Goal: Information Seeking & Learning: Learn about a topic

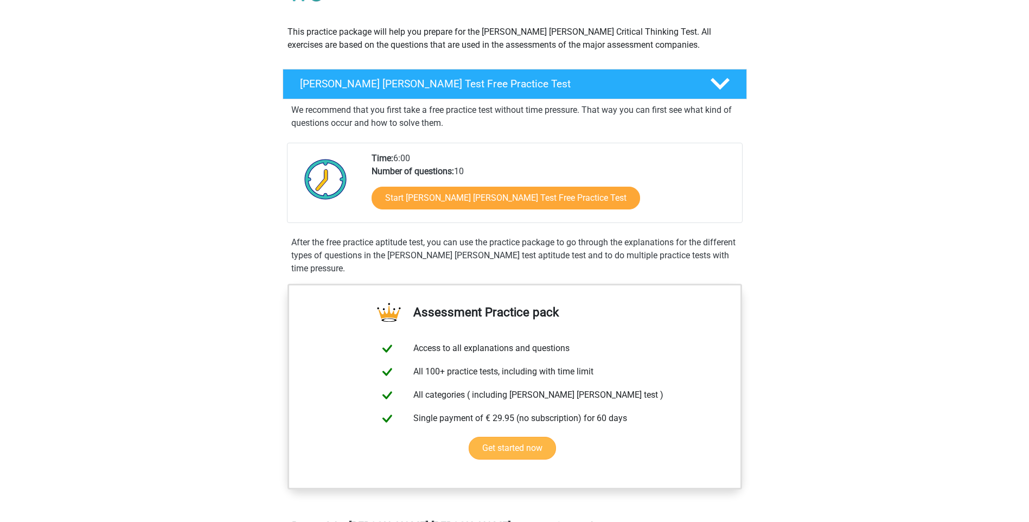
scroll to position [109, 0]
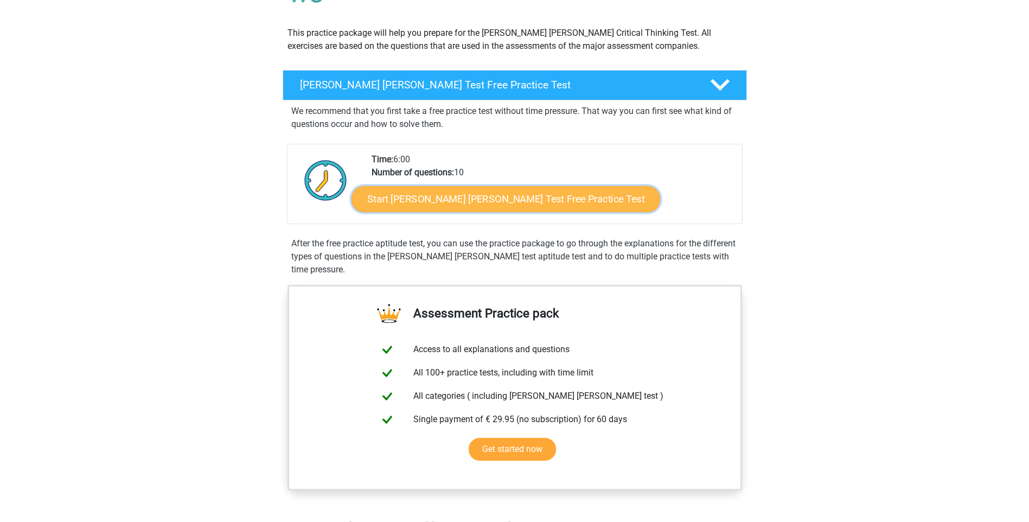
click at [534, 201] on link "Start Watson Glaser Test Free Practice Test" at bounding box center [506, 199] width 309 height 26
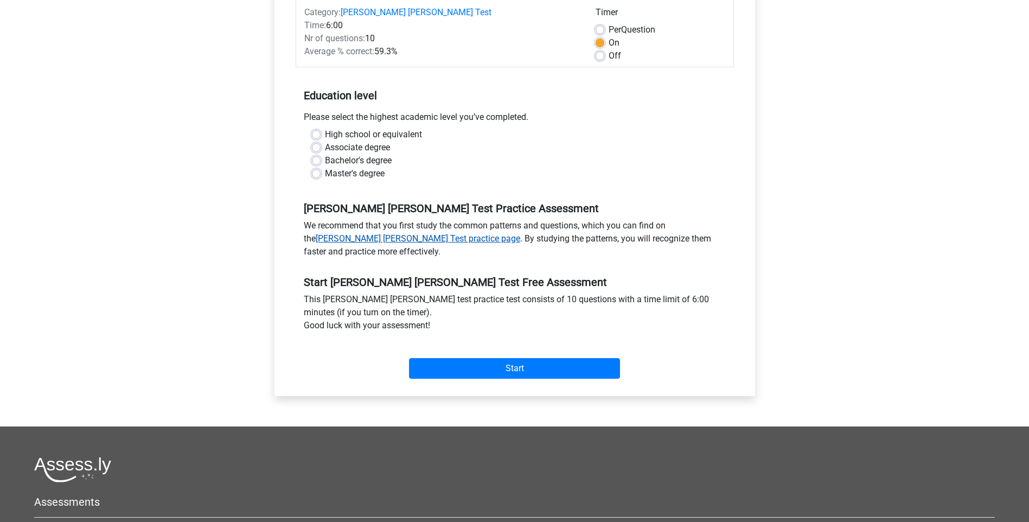
scroll to position [163, 0]
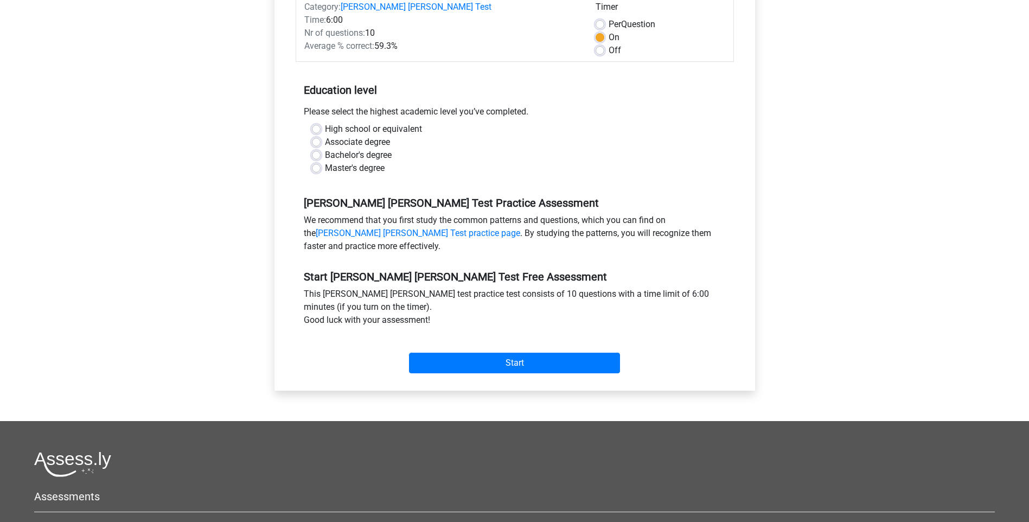
click at [334, 149] on label "Bachelor's degree" at bounding box center [358, 155] width 67 height 13
click at [321, 149] on input "Bachelor's degree" at bounding box center [316, 154] width 9 height 11
radio input "true"
click at [525, 353] on input "Start" at bounding box center [514, 363] width 211 height 21
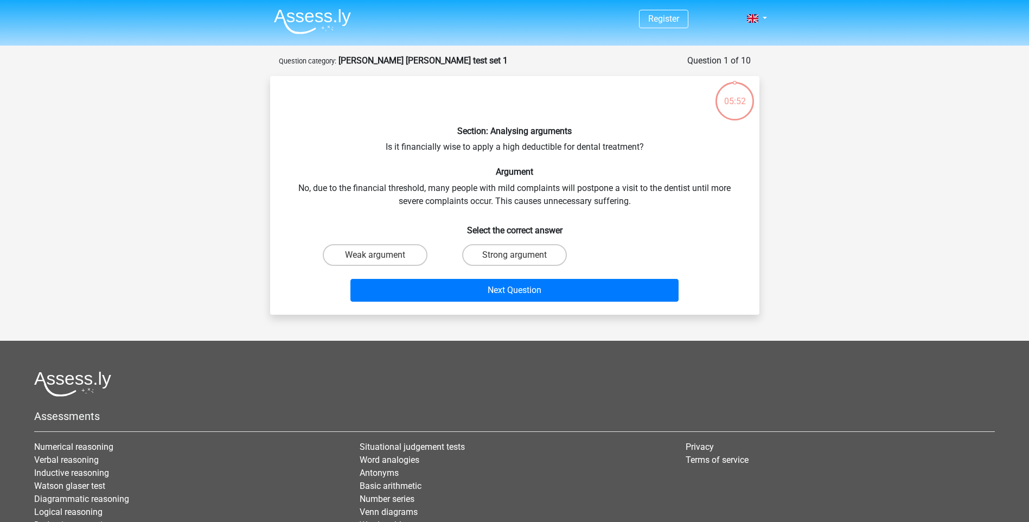
click at [377, 256] on input "Weak argument" at bounding box center [378, 258] width 7 height 7
radio input "true"
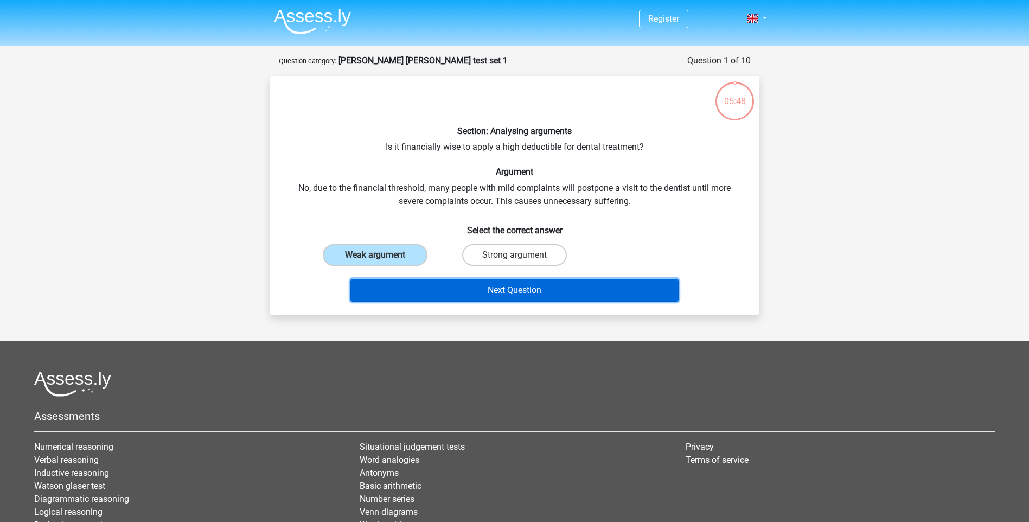
click at [534, 286] on button "Next Question" at bounding box center [515, 290] width 328 height 23
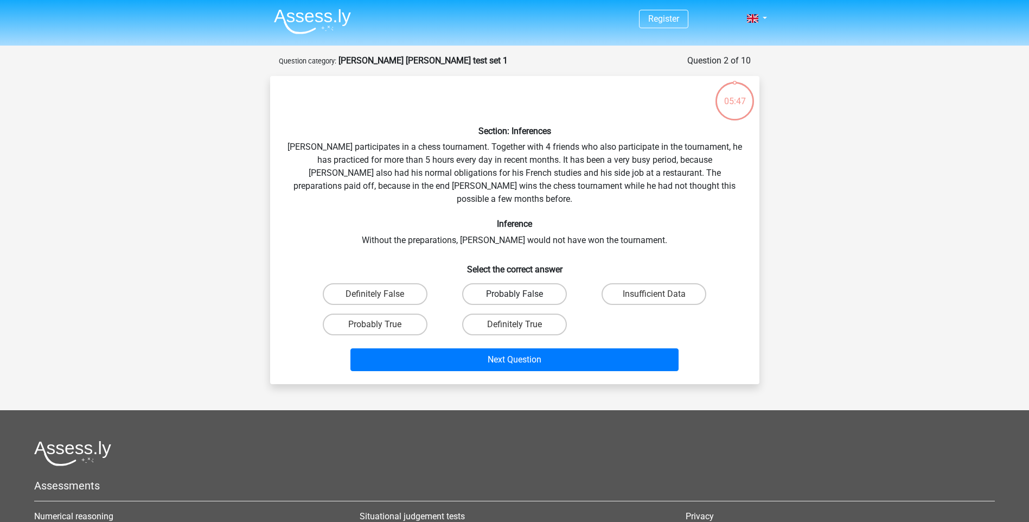
scroll to position [54, 0]
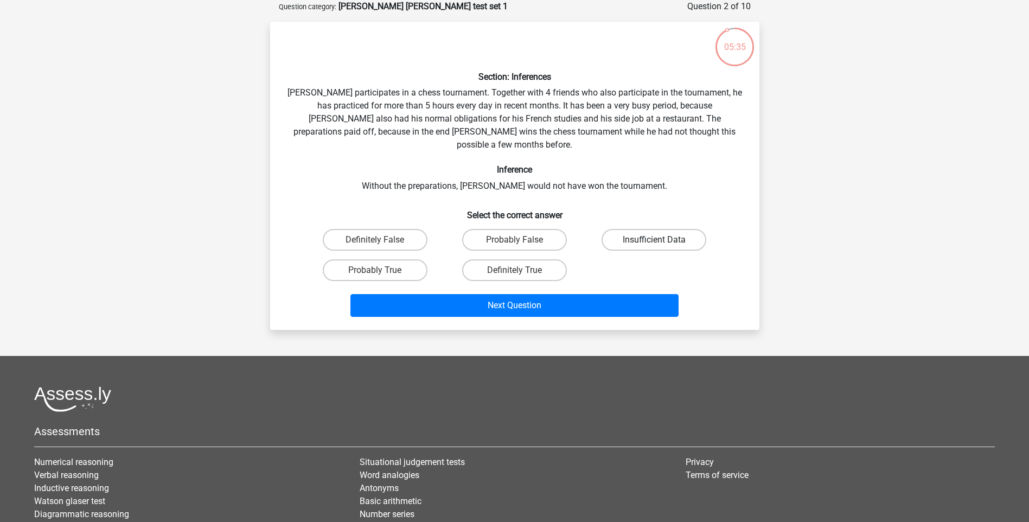
click at [636, 231] on label "Insufficient Data" at bounding box center [654, 240] width 105 height 22
click at [654, 240] on input "Insufficient Data" at bounding box center [657, 243] width 7 height 7
radio input "true"
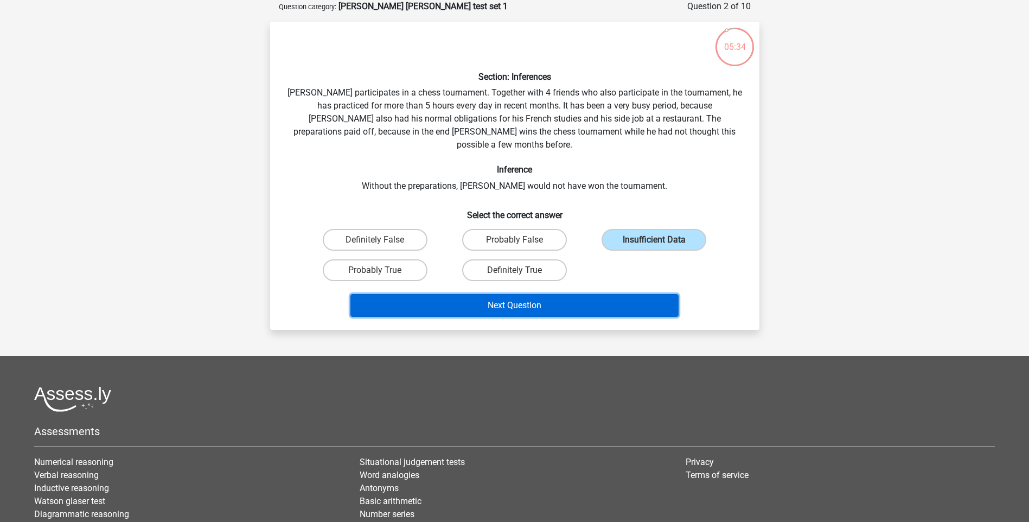
click at [582, 298] on button "Next Question" at bounding box center [515, 305] width 328 height 23
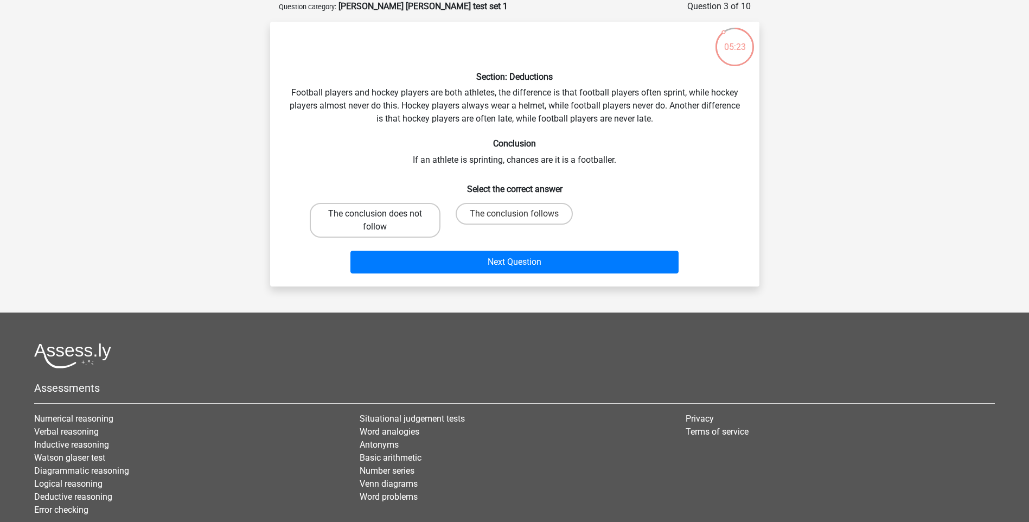
click at [417, 221] on label "The conclusion does not follow" at bounding box center [375, 220] width 131 height 35
click at [382, 221] on input "The conclusion does not follow" at bounding box center [378, 217] width 7 height 7
radio input "true"
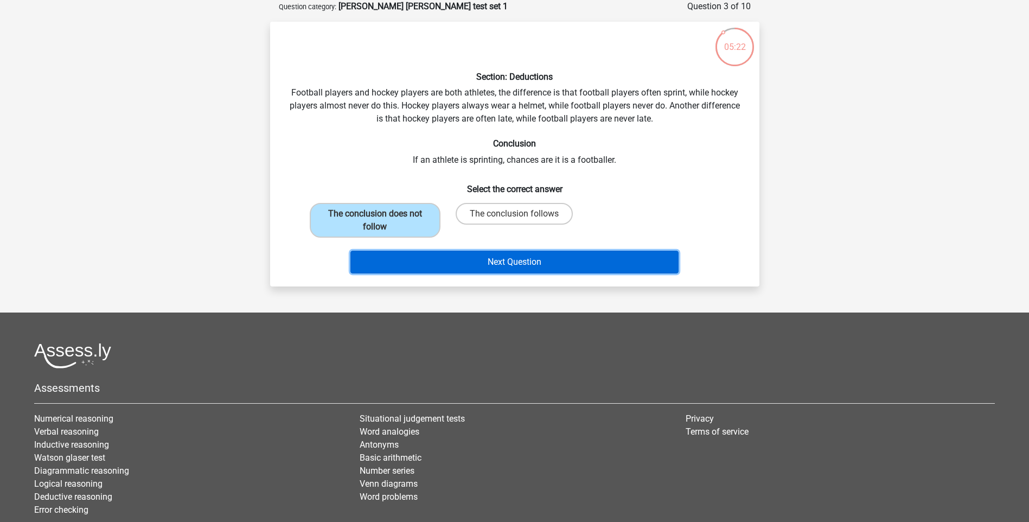
click at [532, 263] on button "Next Question" at bounding box center [515, 262] width 328 height 23
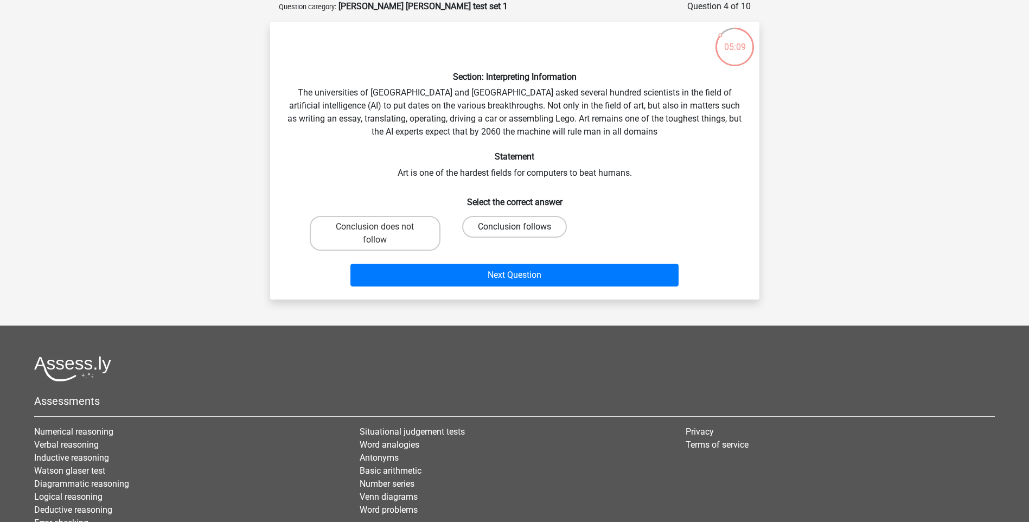
click at [506, 226] on label "Conclusion follows" at bounding box center [514, 227] width 105 height 22
click at [514, 227] on input "Conclusion follows" at bounding box center [517, 230] width 7 height 7
radio input "true"
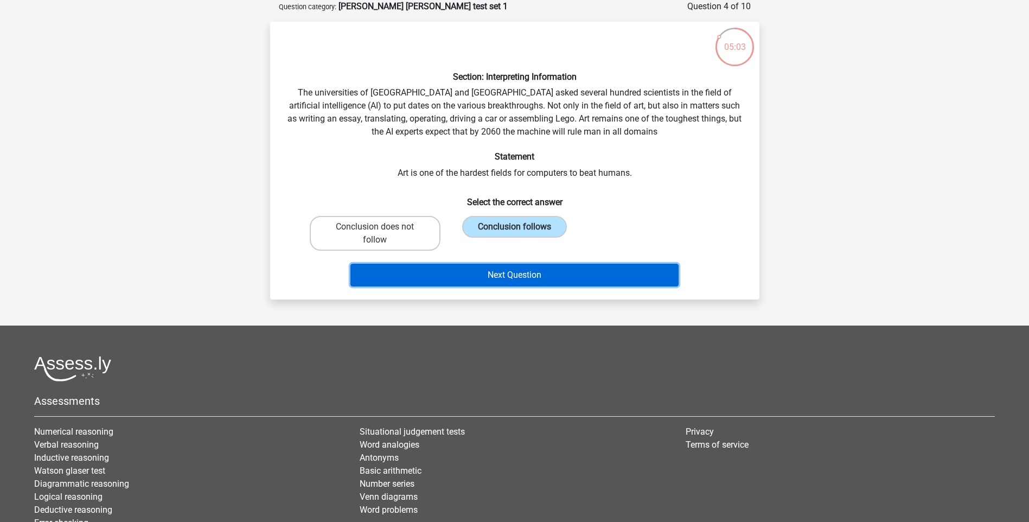
click at [522, 278] on button "Next Question" at bounding box center [515, 275] width 328 height 23
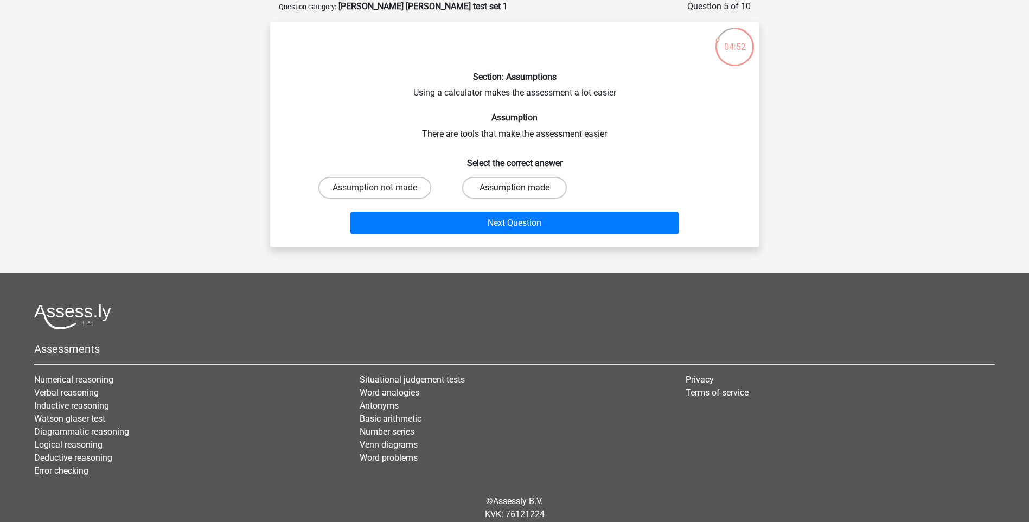
click at [533, 188] on label "Assumption made" at bounding box center [514, 188] width 105 height 22
click at [521, 188] on input "Assumption made" at bounding box center [517, 191] width 7 height 7
radio input "true"
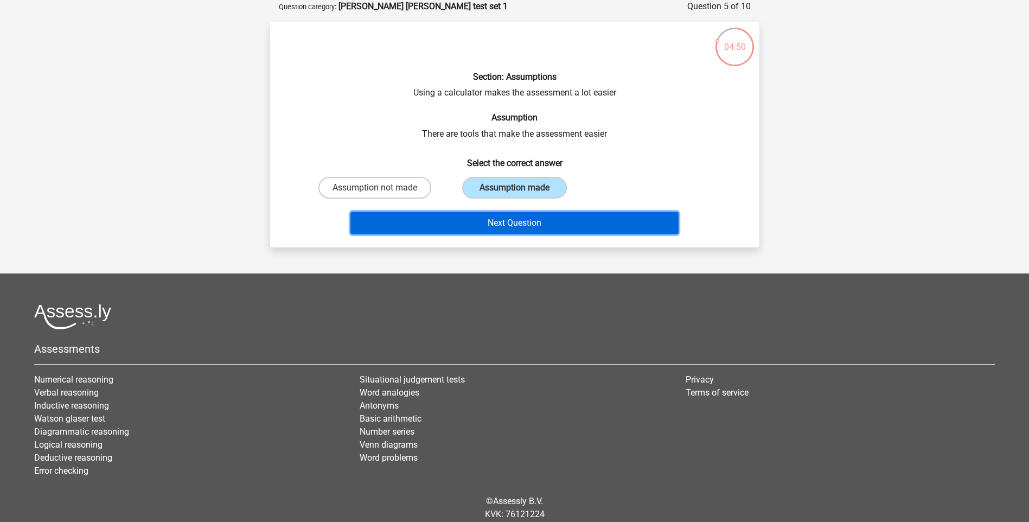
click at [521, 230] on button "Next Question" at bounding box center [515, 223] width 328 height 23
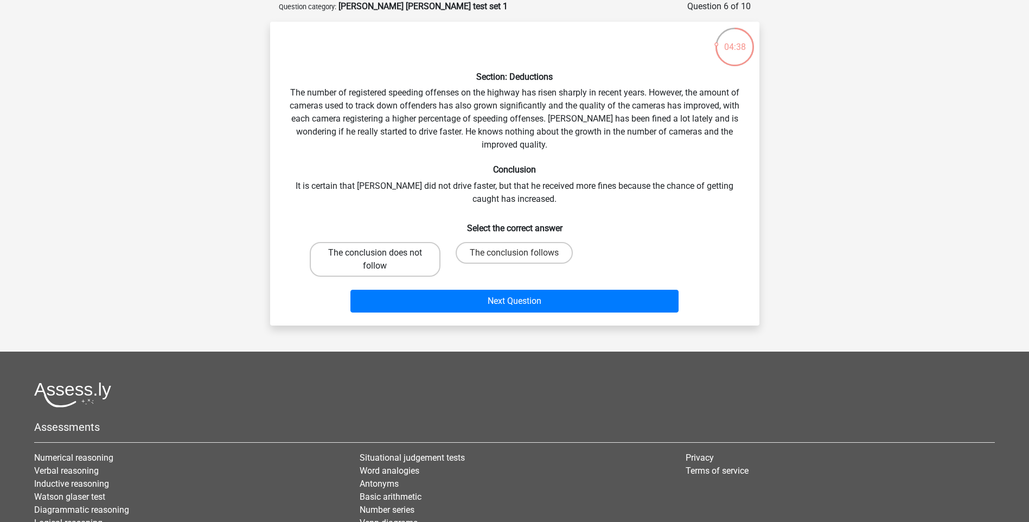
click at [404, 260] on label "The conclusion does not follow" at bounding box center [375, 259] width 131 height 35
click at [382, 260] on input "The conclusion does not follow" at bounding box center [378, 256] width 7 height 7
radio input "true"
click at [507, 253] on label "The conclusion follows" at bounding box center [514, 253] width 117 height 22
click at [514, 253] on input "The conclusion follows" at bounding box center [517, 256] width 7 height 7
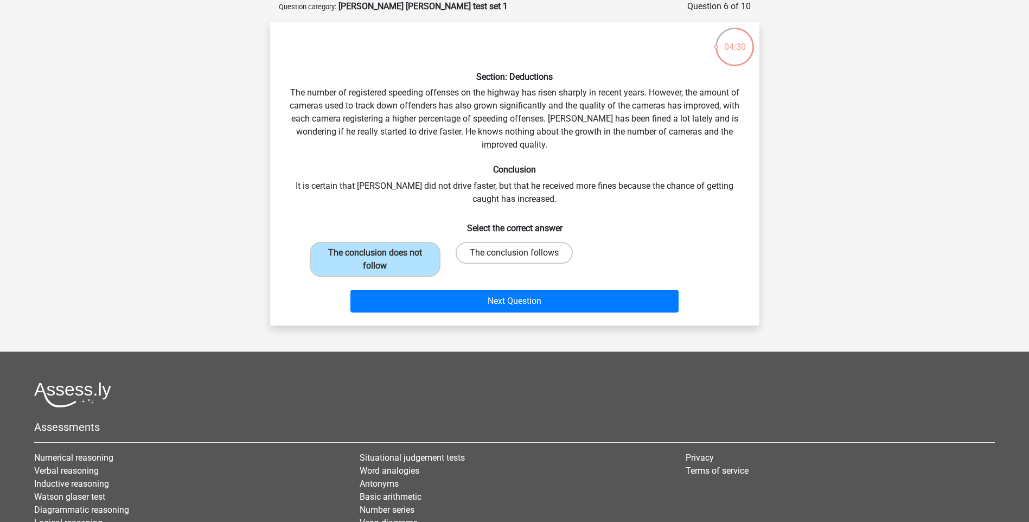
radio input "true"
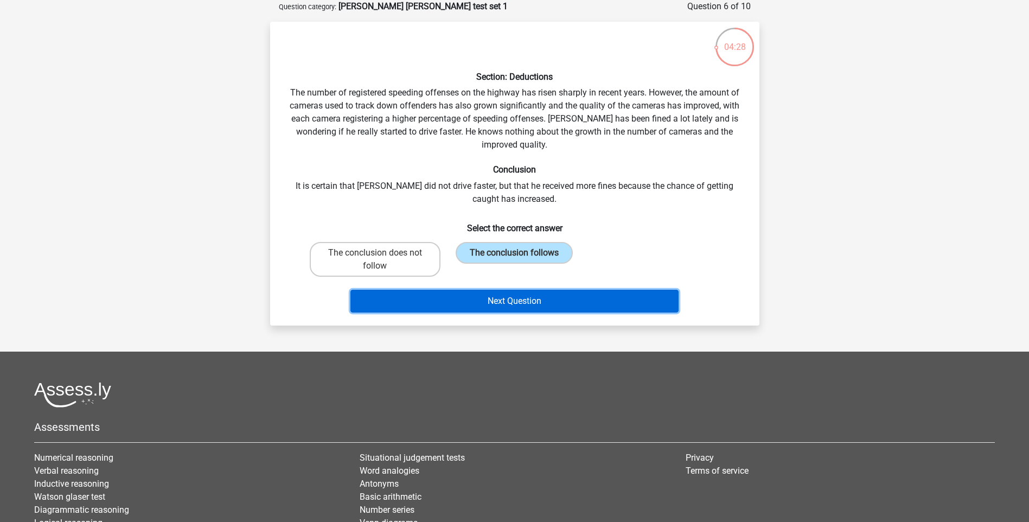
click at [504, 304] on button "Next Question" at bounding box center [515, 301] width 328 height 23
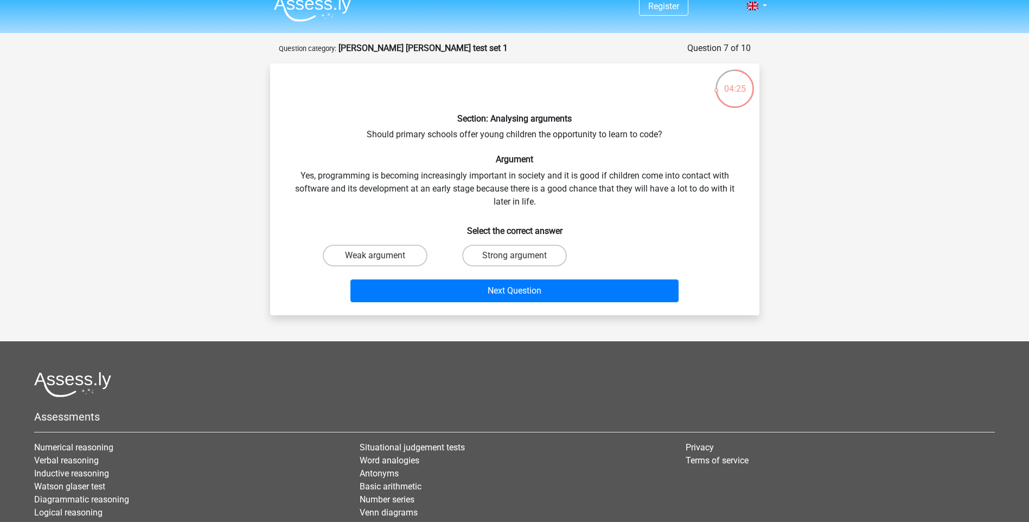
scroll to position [0, 0]
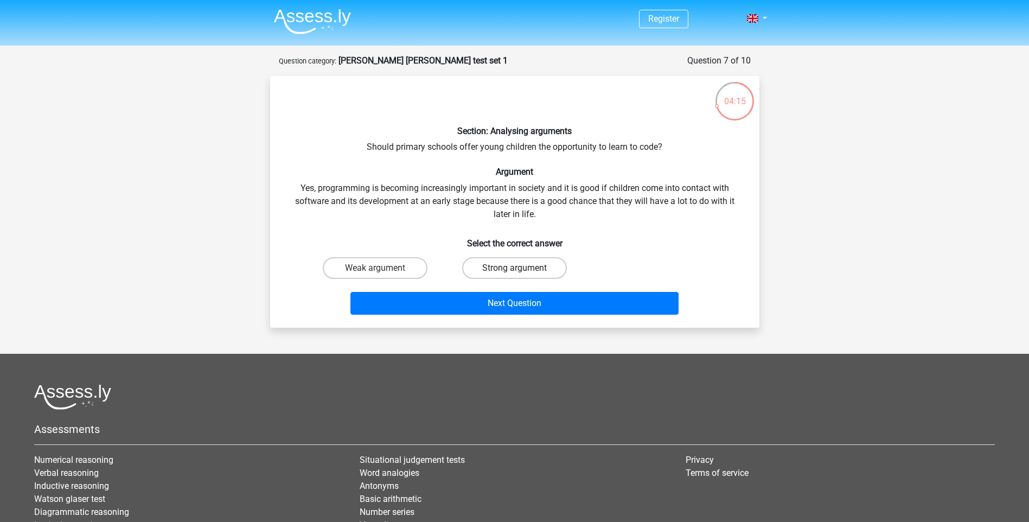
click at [495, 269] on label "Strong argument" at bounding box center [514, 268] width 105 height 22
click at [514, 269] on input "Strong argument" at bounding box center [517, 271] width 7 height 7
radio input "true"
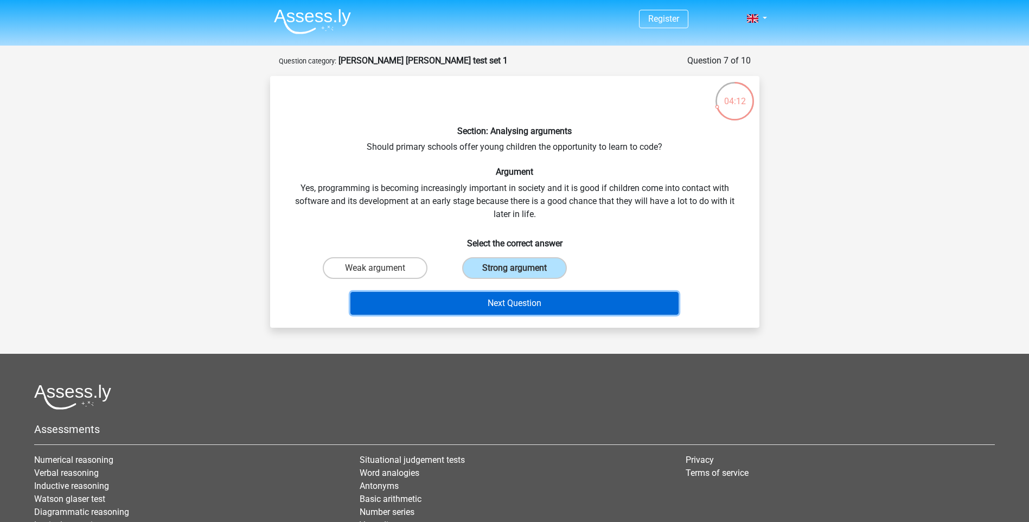
click at [537, 300] on button "Next Question" at bounding box center [515, 303] width 328 height 23
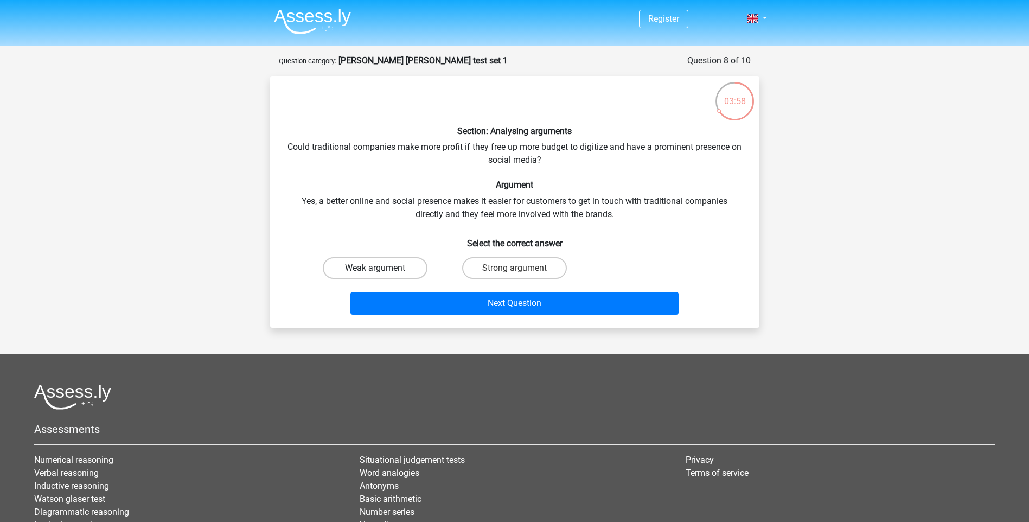
click at [384, 267] on label "Weak argument" at bounding box center [375, 268] width 105 height 22
click at [382, 268] on input "Weak argument" at bounding box center [378, 271] width 7 height 7
radio input "true"
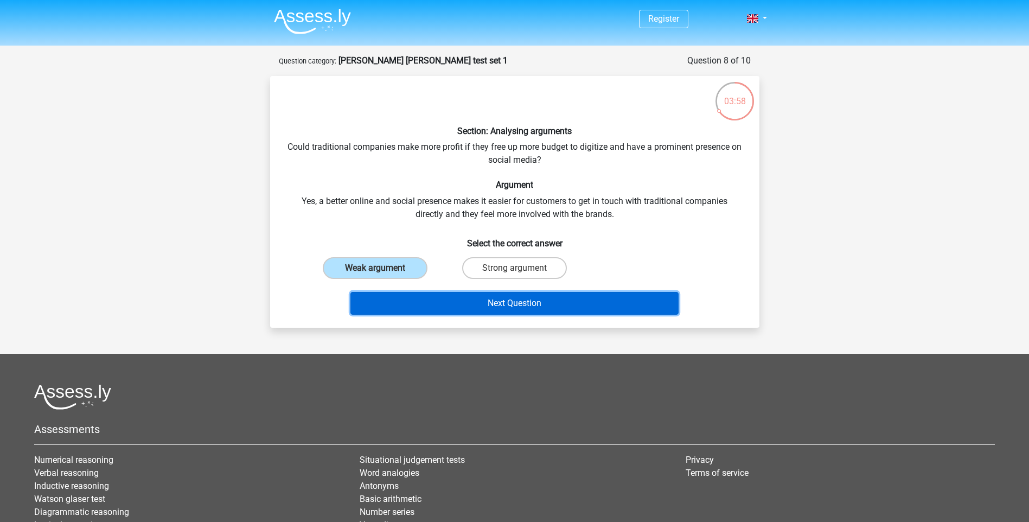
click at [470, 302] on button "Next Question" at bounding box center [515, 303] width 328 height 23
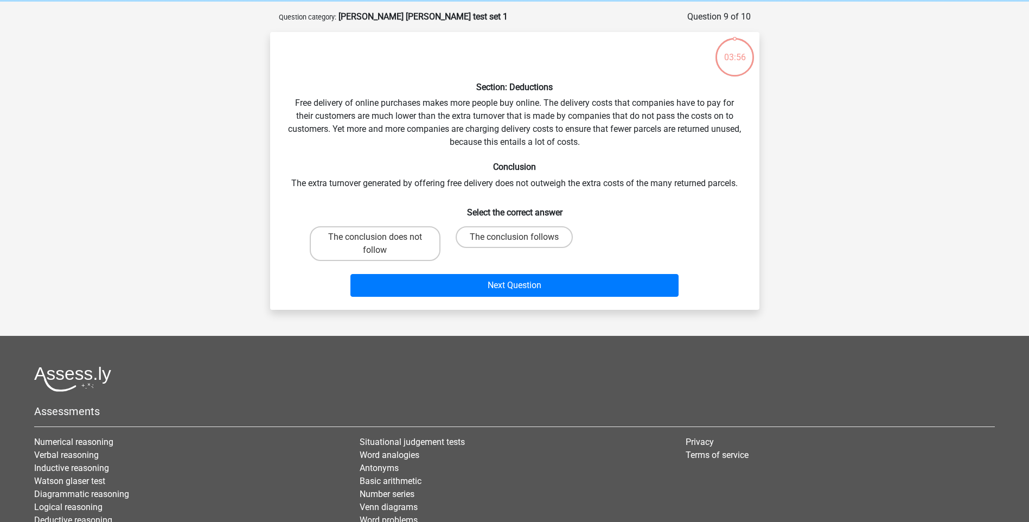
scroll to position [54, 0]
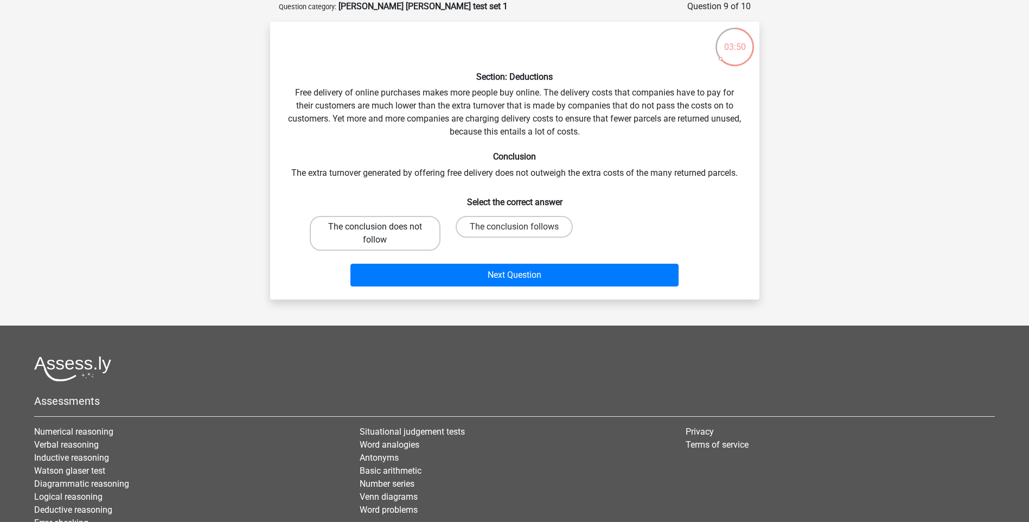
click at [402, 228] on label "The conclusion does not follow" at bounding box center [375, 233] width 131 height 35
click at [382, 228] on input "The conclusion does not follow" at bounding box center [378, 230] width 7 height 7
radio input "true"
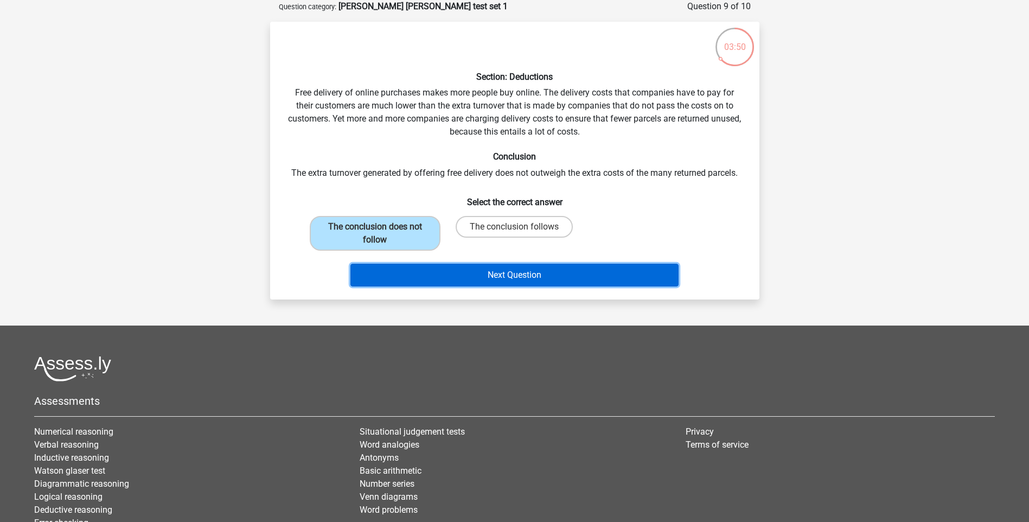
click at [522, 272] on button "Next Question" at bounding box center [515, 275] width 328 height 23
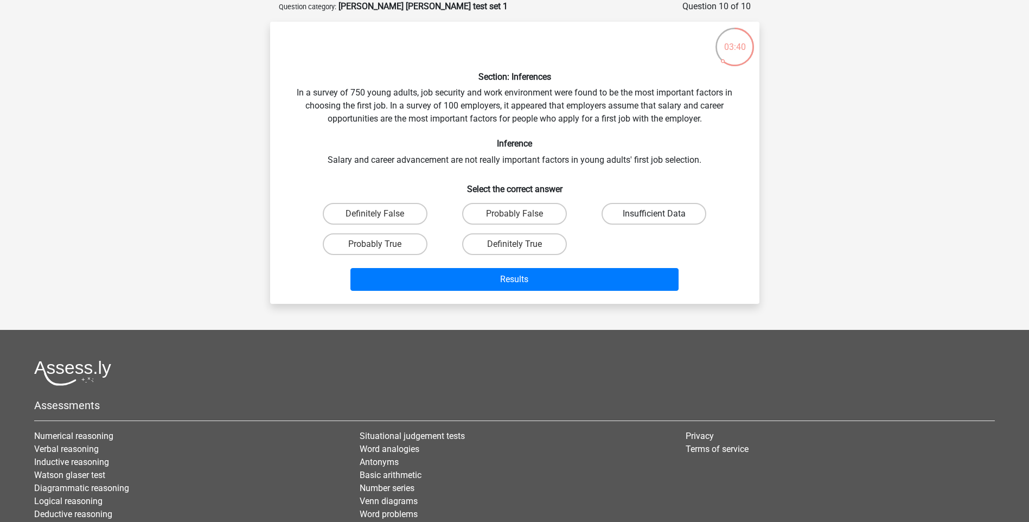
click at [666, 224] on label "Insufficient Data" at bounding box center [654, 214] width 105 height 22
click at [661, 221] on input "Insufficient Data" at bounding box center [657, 217] width 7 height 7
radio input "true"
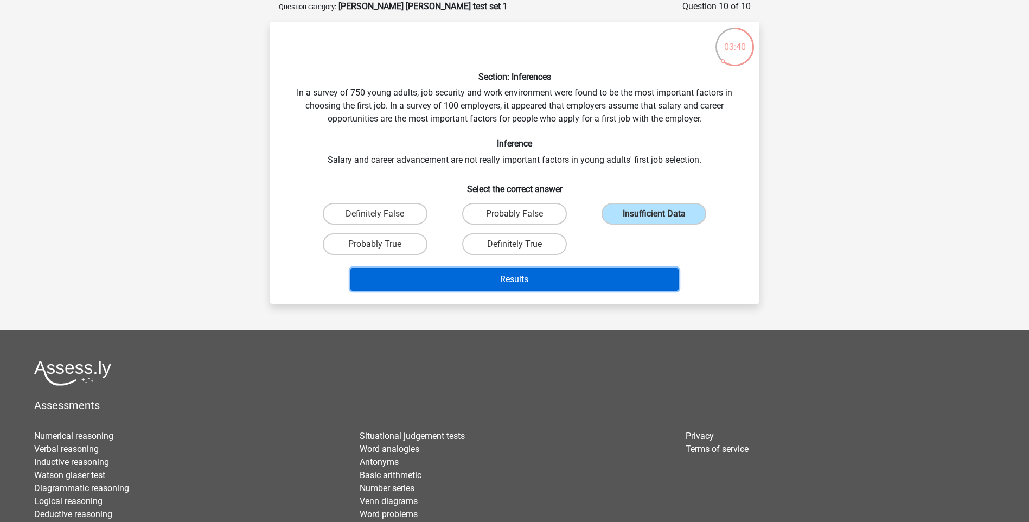
click at [630, 282] on button "Results" at bounding box center [515, 279] width 328 height 23
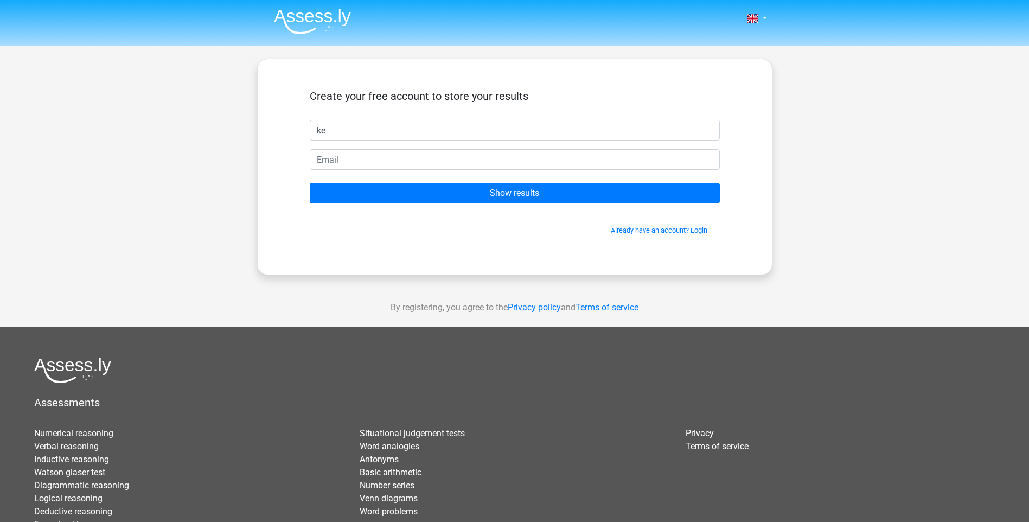
type input "k"
type input "Kendrick"
click at [310, 183] on input "Show results" at bounding box center [515, 193] width 410 height 21
type input "[PERSON_NAME][EMAIL_ADDRESS][PERSON_NAME][DOMAIN_NAME]"
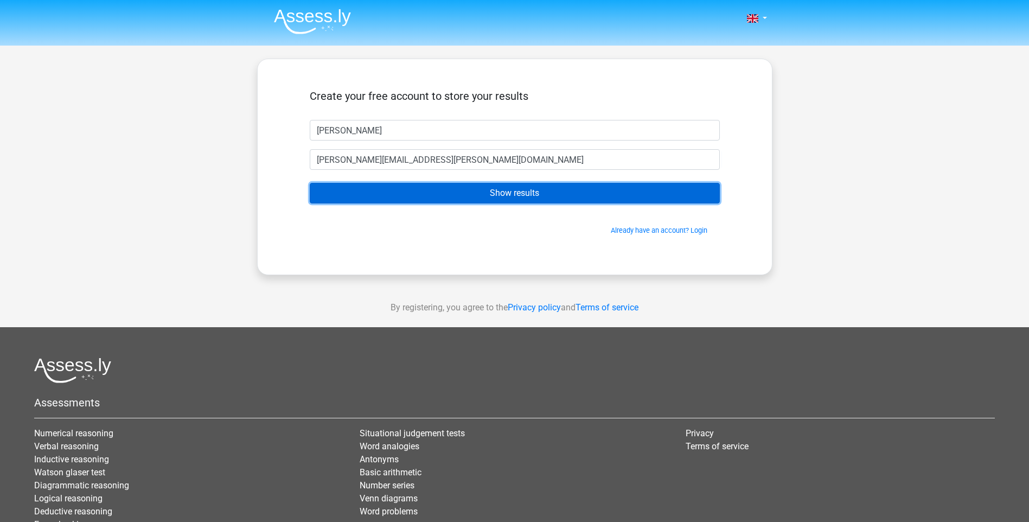
click at [310, 183] on input "Show results" at bounding box center [515, 193] width 410 height 21
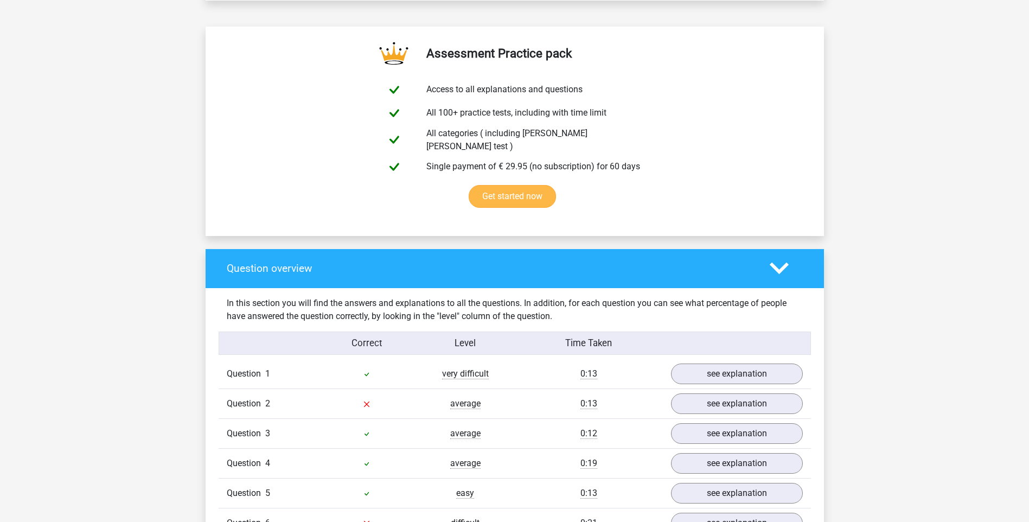
scroll to position [705, 0]
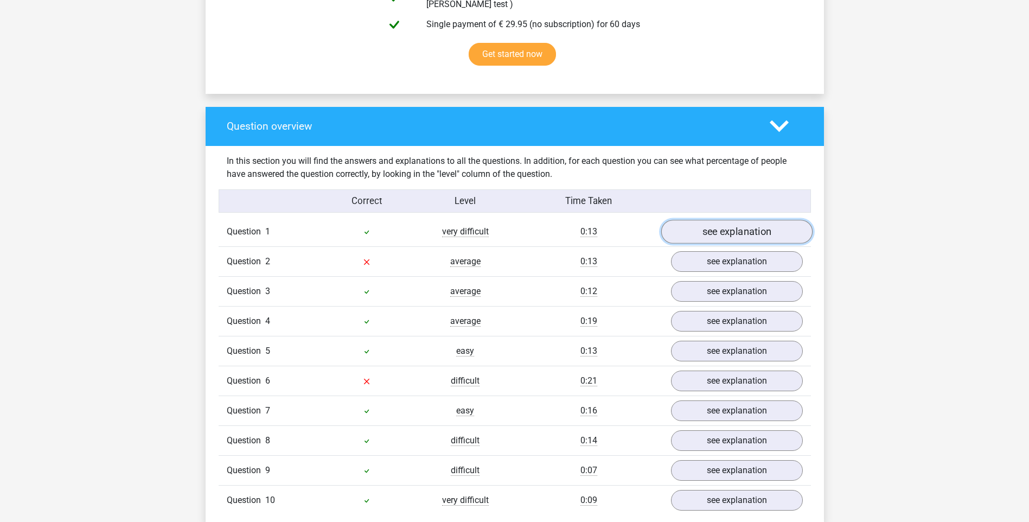
click at [718, 222] on link "see explanation" at bounding box center [736, 232] width 151 height 24
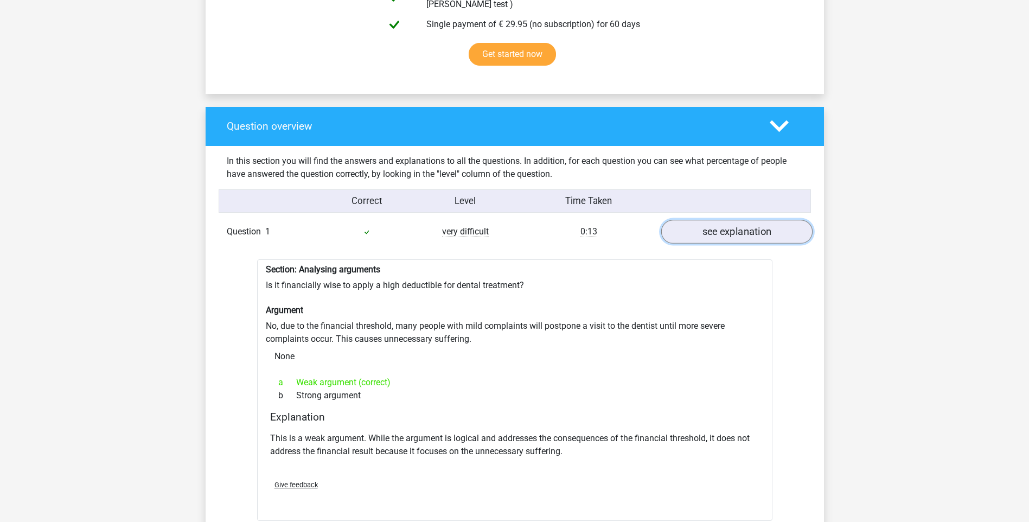
click at [705, 232] on link "see explanation" at bounding box center [736, 232] width 151 height 24
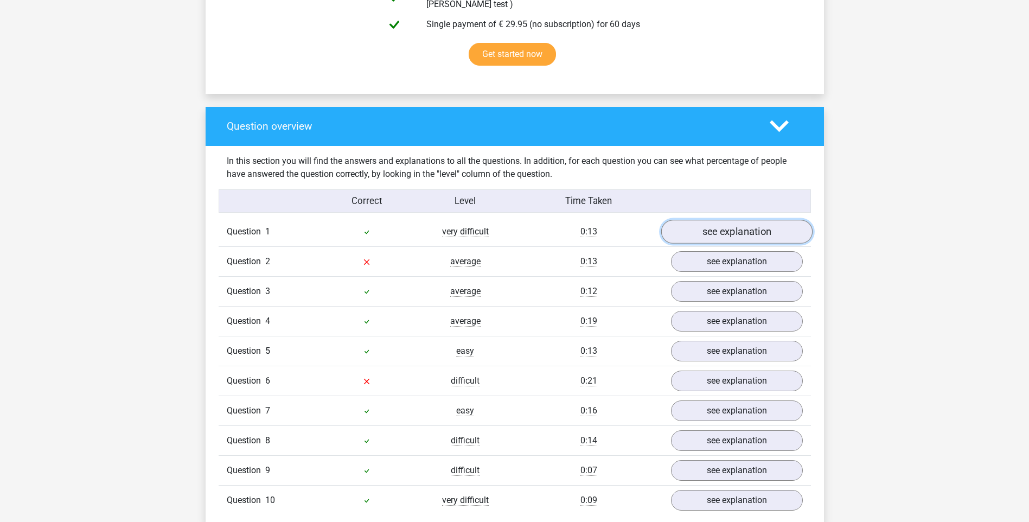
click at [705, 232] on link "see explanation" at bounding box center [736, 232] width 151 height 24
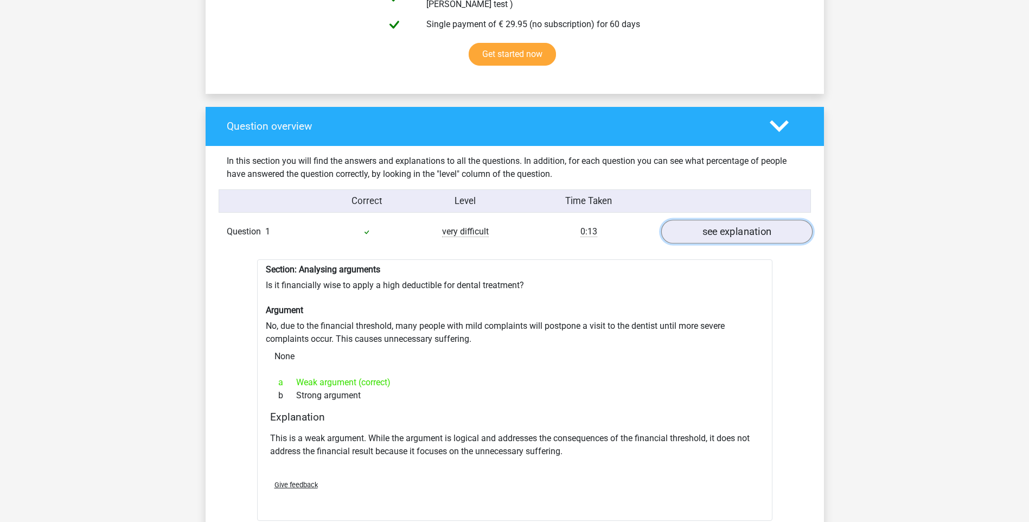
click at [727, 227] on link "see explanation" at bounding box center [736, 232] width 151 height 24
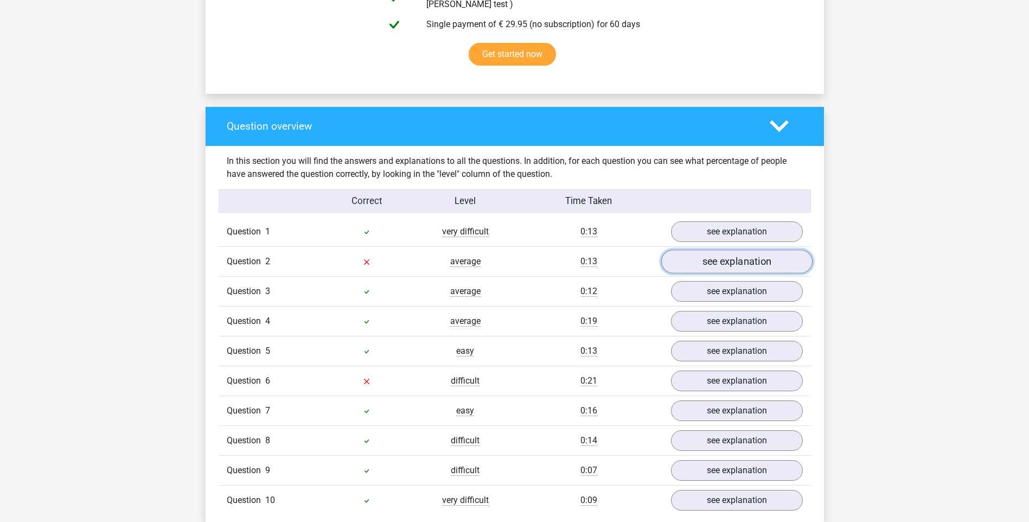
click at [731, 250] on link "see explanation" at bounding box center [736, 262] width 151 height 24
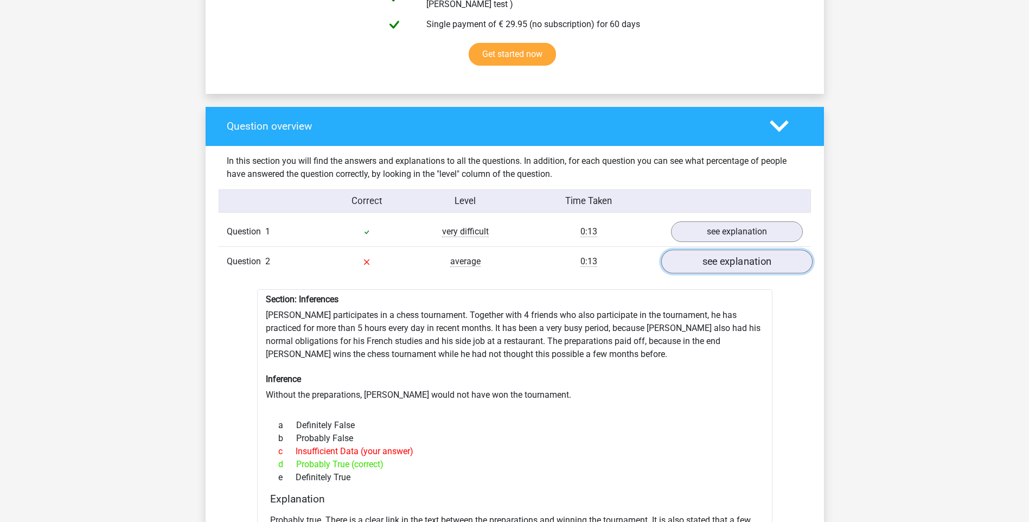
click at [709, 257] on link "see explanation" at bounding box center [736, 262] width 151 height 24
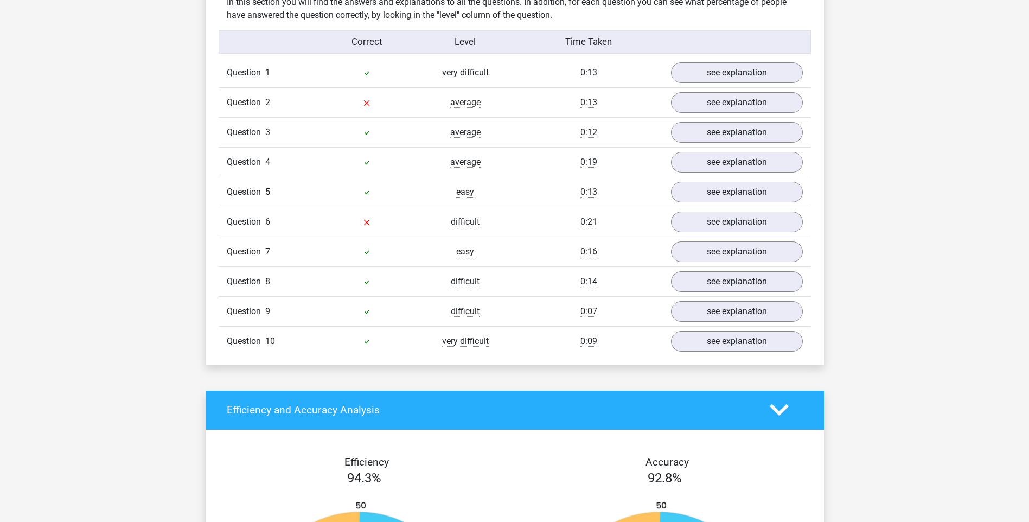
scroll to position [868, 0]
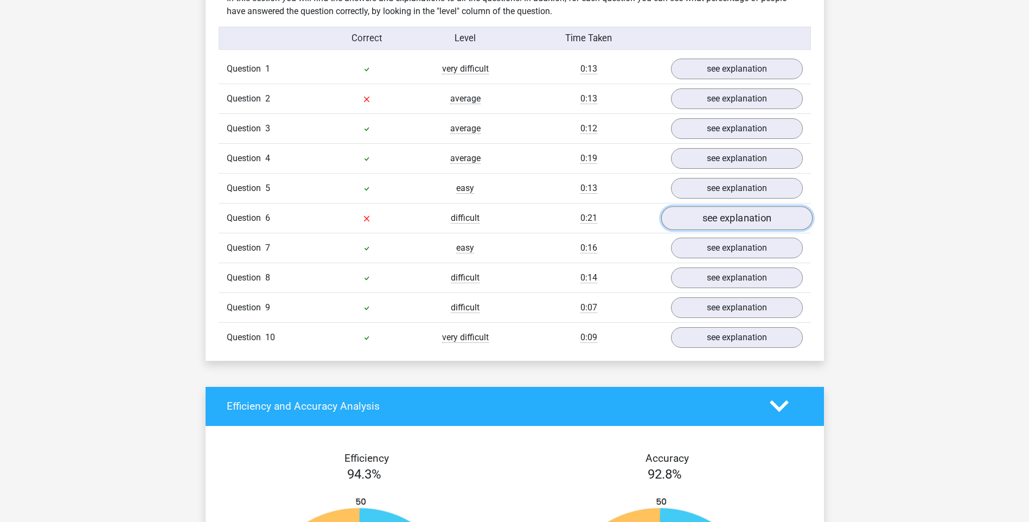
click at [762, 215] on link "see explanation" at bounding box center [736, 218] width 151 height 24
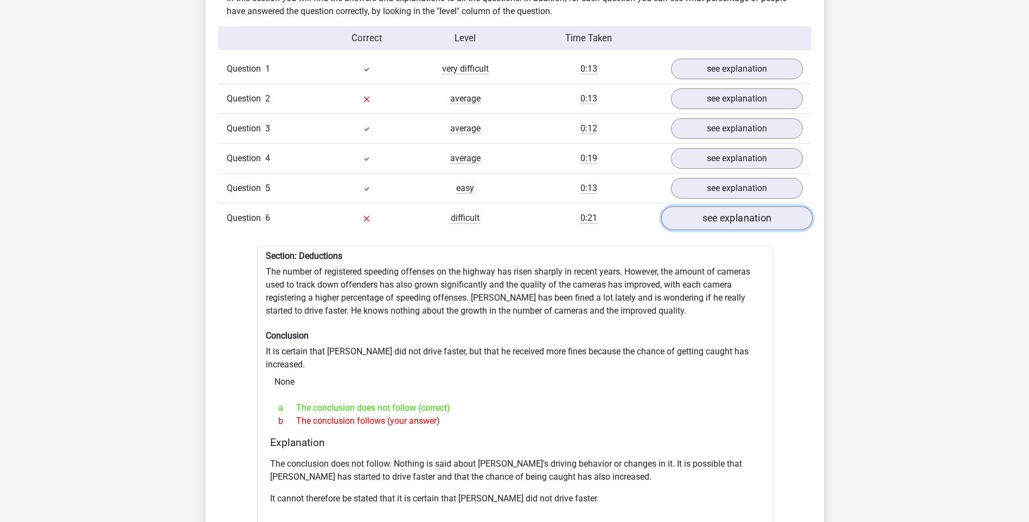
click at [725, 217] on link "see explanation" at bounding box center [736, 218] width 151 height 24
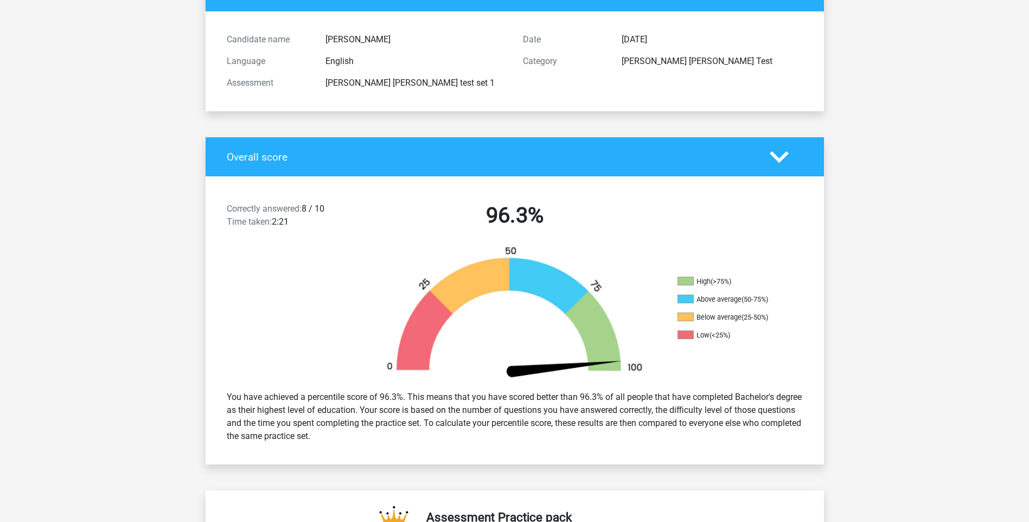
scroll to position [0, 0]
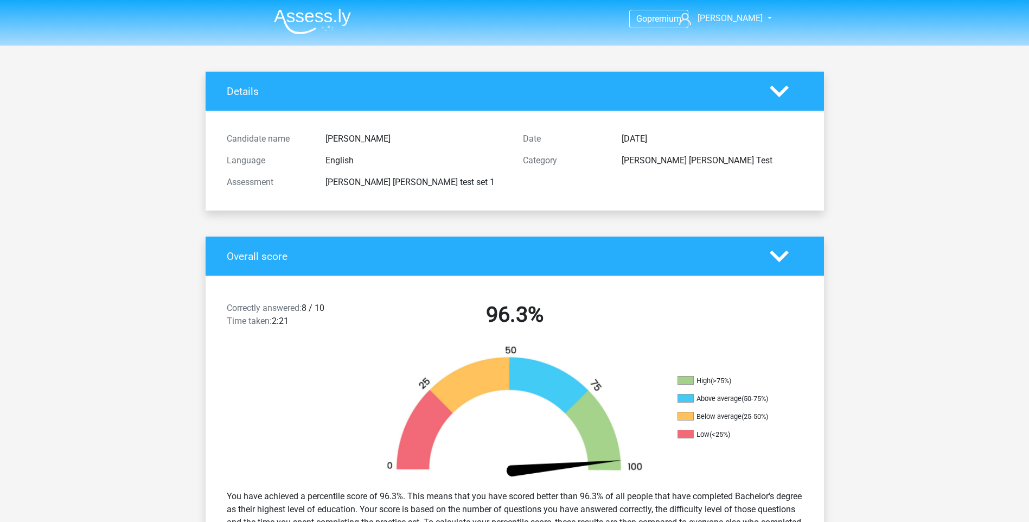
click at [333, 22] on img at bounding box center [312, 22] width 77 height 26
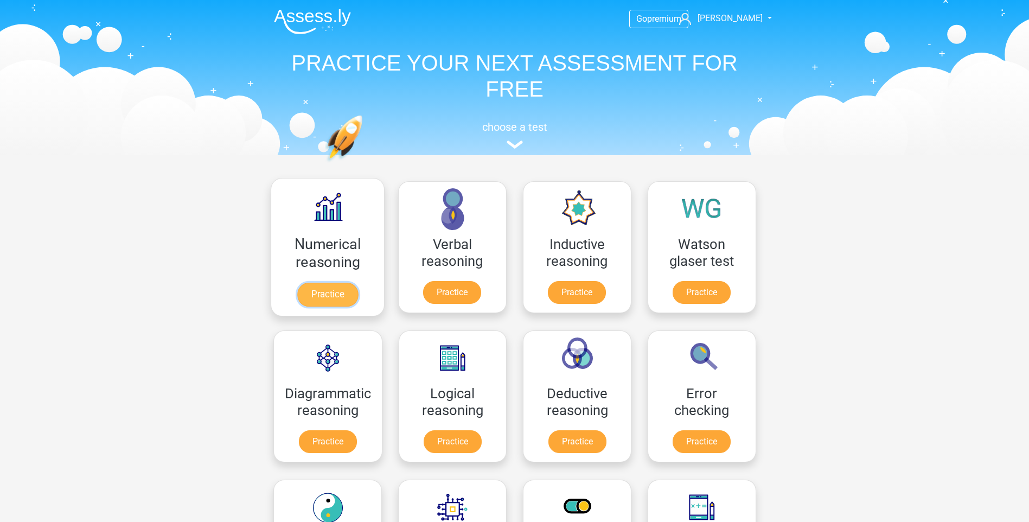
click at [341, 283] on link "Practice" at bounding box center [327, 295] width 61 height 24
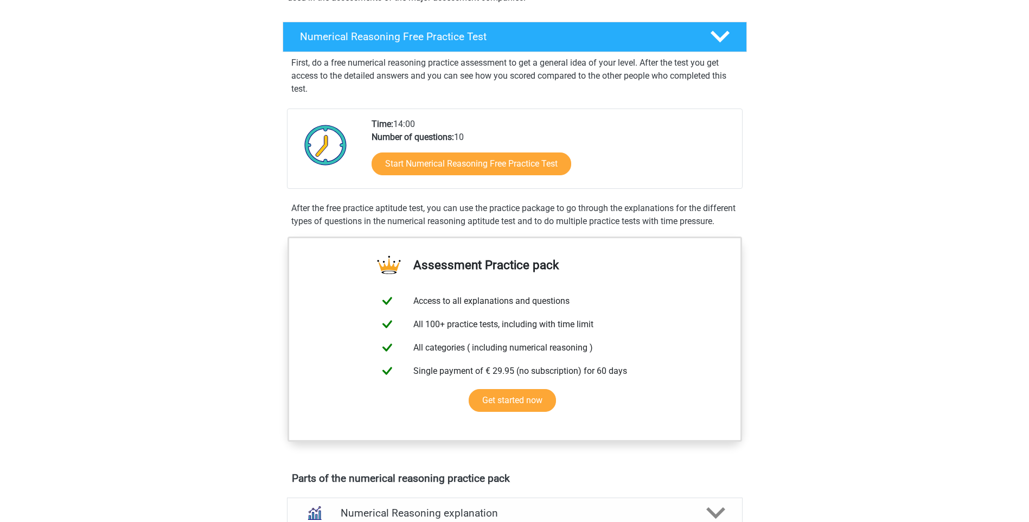
scroll to position [163, 0]
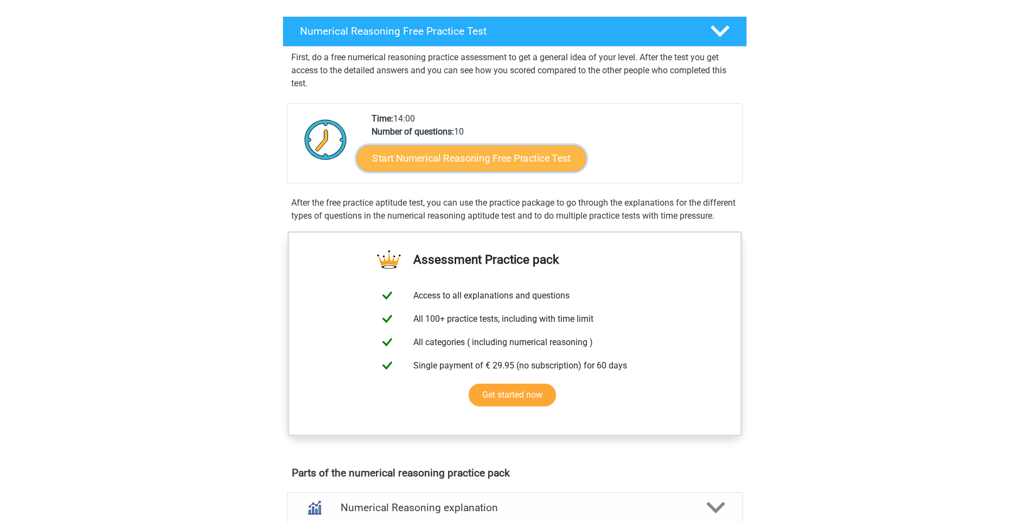
click at [481, 164] on link "Start Numerical Reasoning Free Practice Test" at bounding box center [471, 158] width 230 height 26
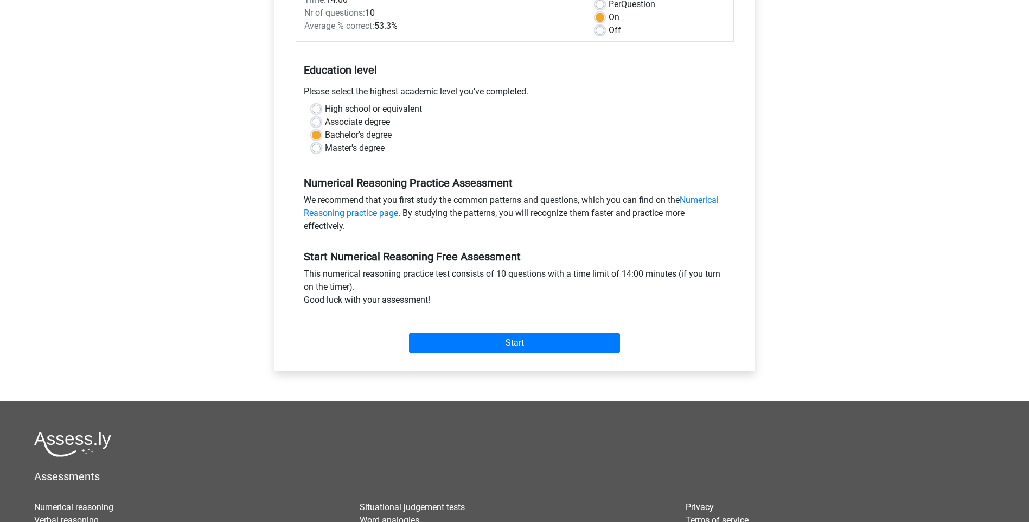
scroll to position [217, 0]
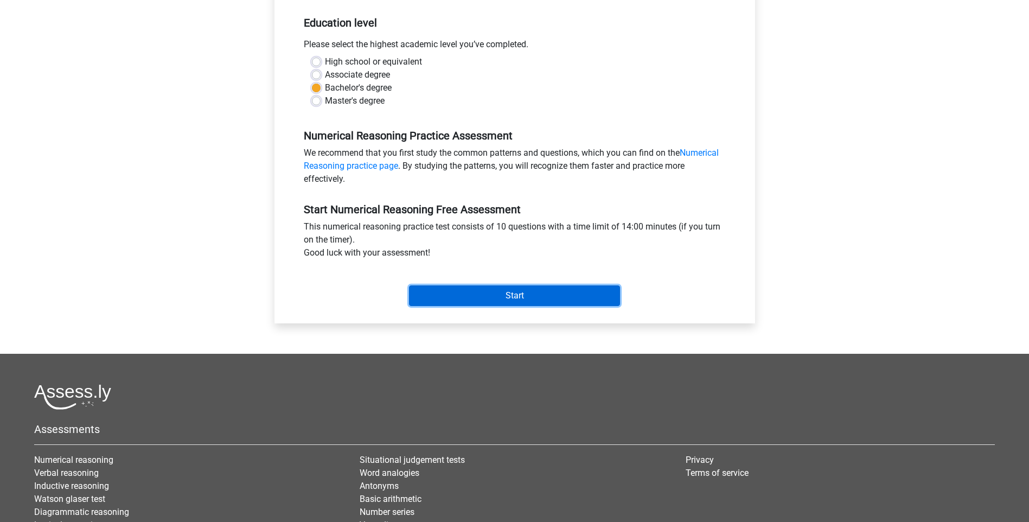
click at [532, 286] on input "Start" at bounding box center [514, 295] width 211 height 21
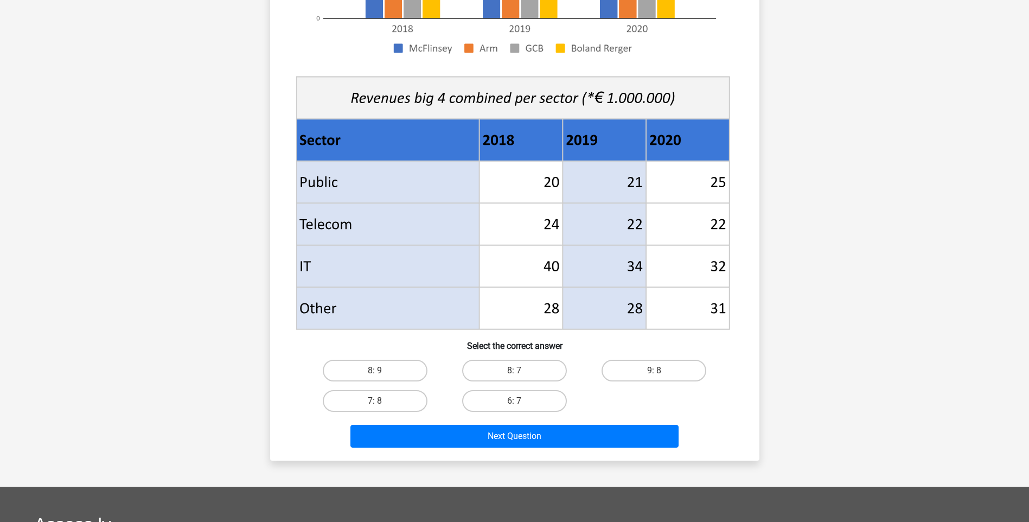
scroll to position [326, 0]
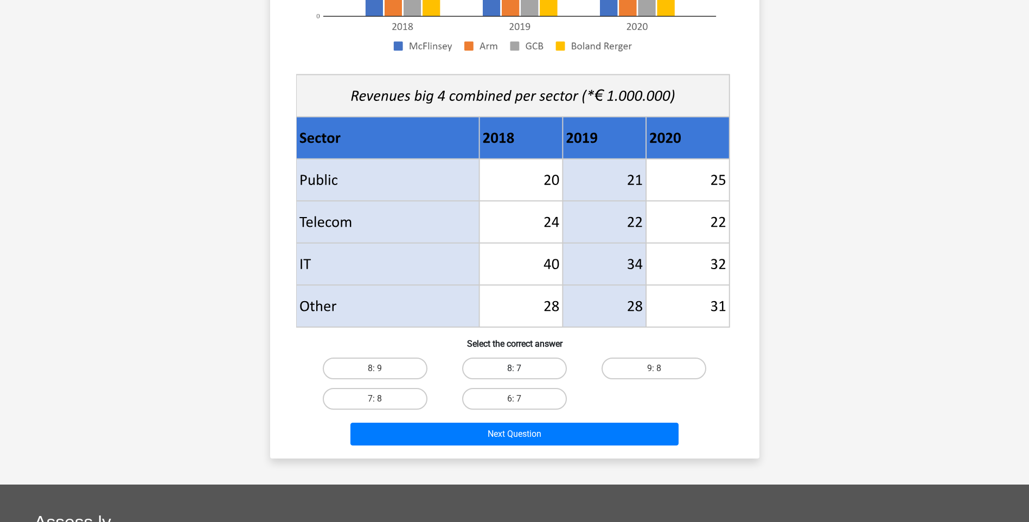
click at [534, 367] on label "8: 7" at bounding box center [514, 369] width 105 height 22
click at [521, 368] on input "8: 7" at bounding box center [517, 371] width 7 height 7
radio input "true"
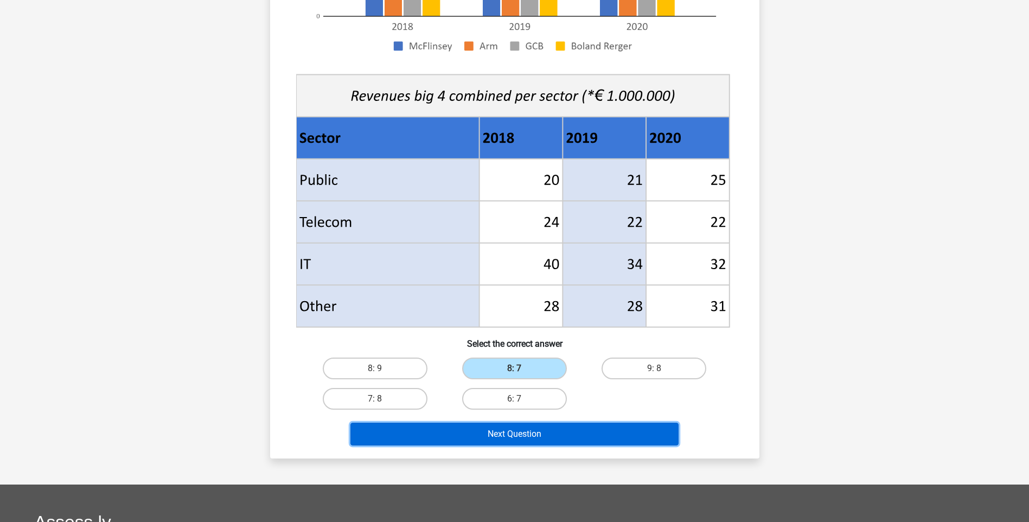
click at [585, 436] on button "Next Question" at bounding box center [515, 434] width 328 height 23
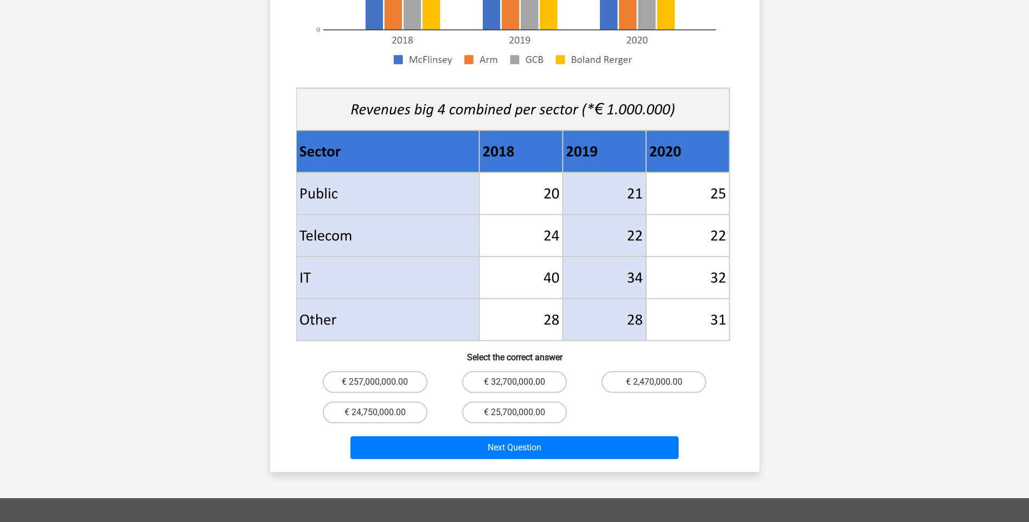
scroll to position [380, 0]
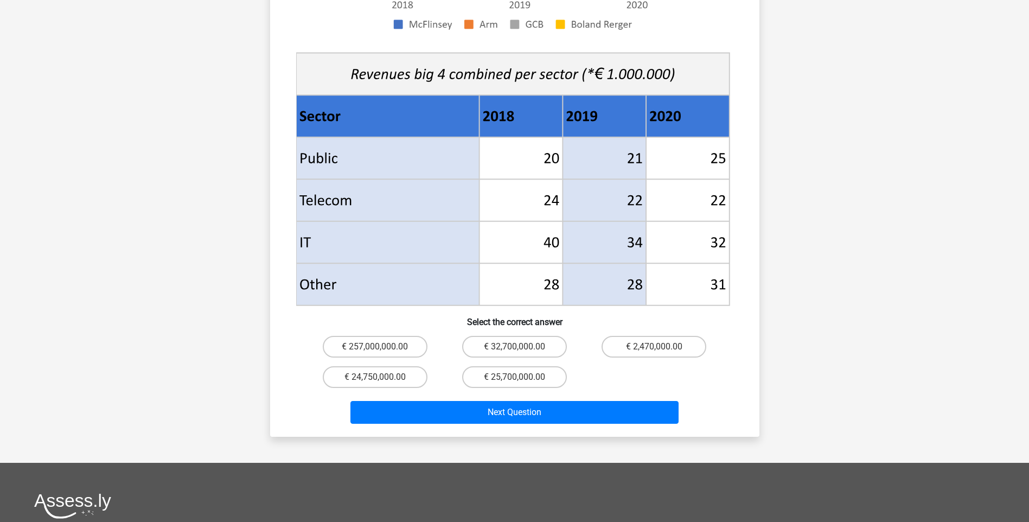
click at [381, 377] on input "€ 24,750,000.00" at bounding box center [378, 380] width 7 height 7
radio input "true"
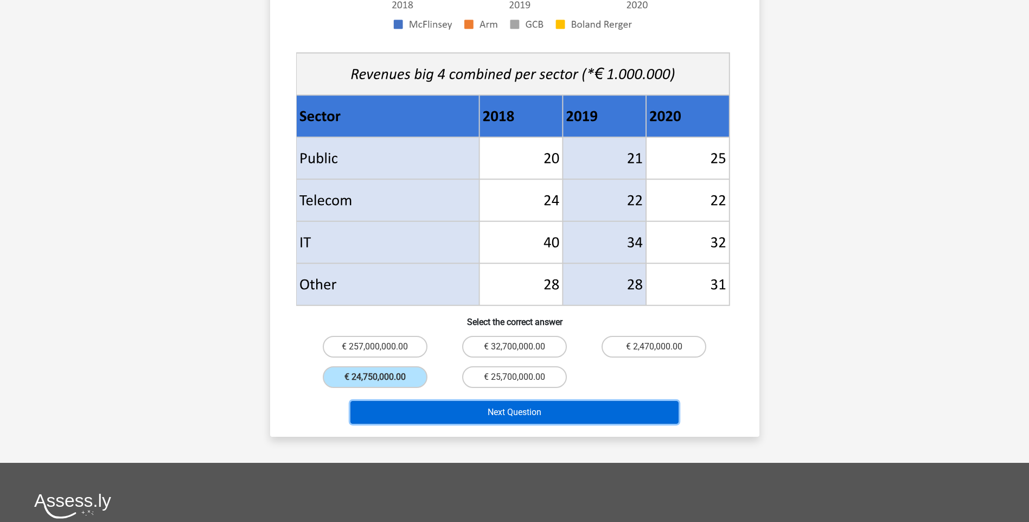
click at [527, 401] on button "Next Question" at bounding box center [515, 412] width 328 height 23
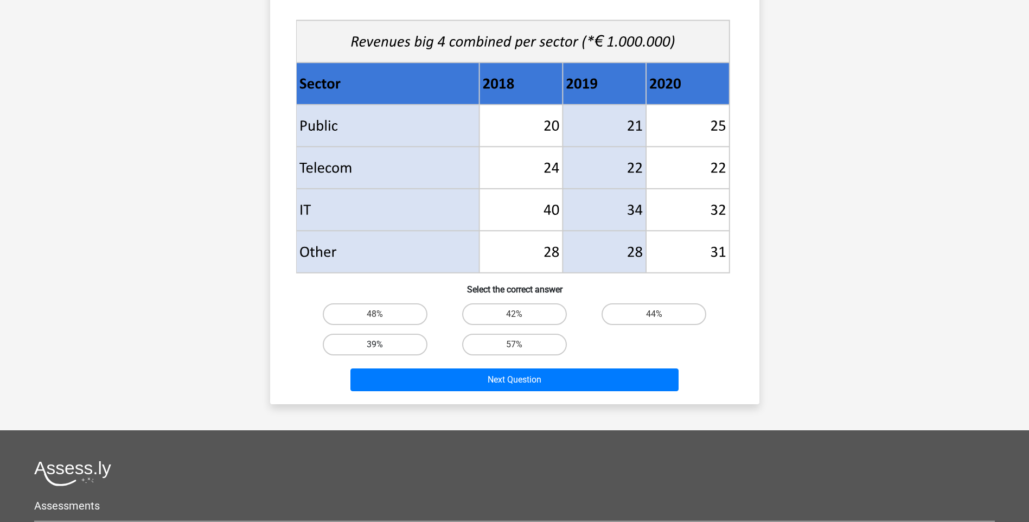
click at [384, 345] on label "39%" at bounding box center [375, 345] width 105 height 22
click at [382, 345] on input "39%" at bounding box center [378, 348] width 7 height 7
radio input "true"
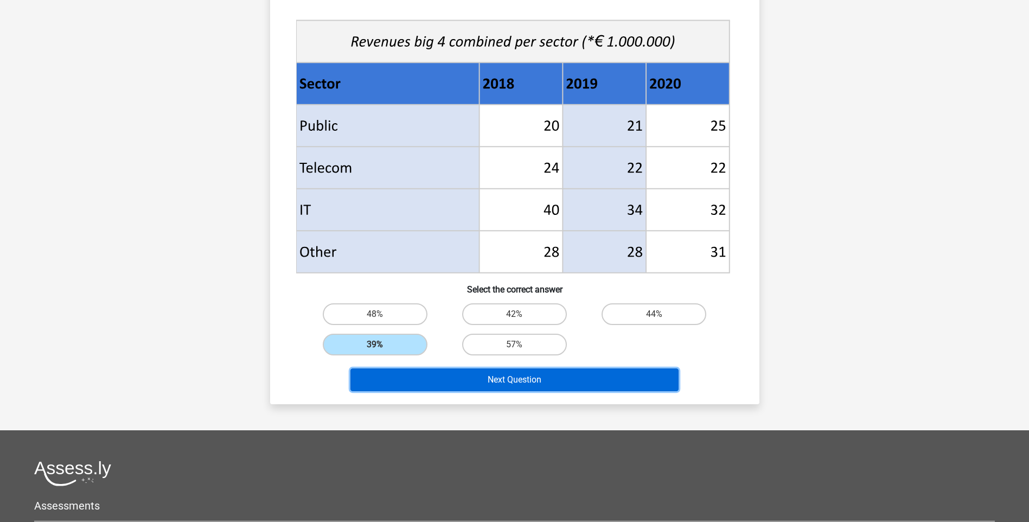
click at [549, 380] on button "Next Question" at bounding box center [515, 379] width 328 height 23
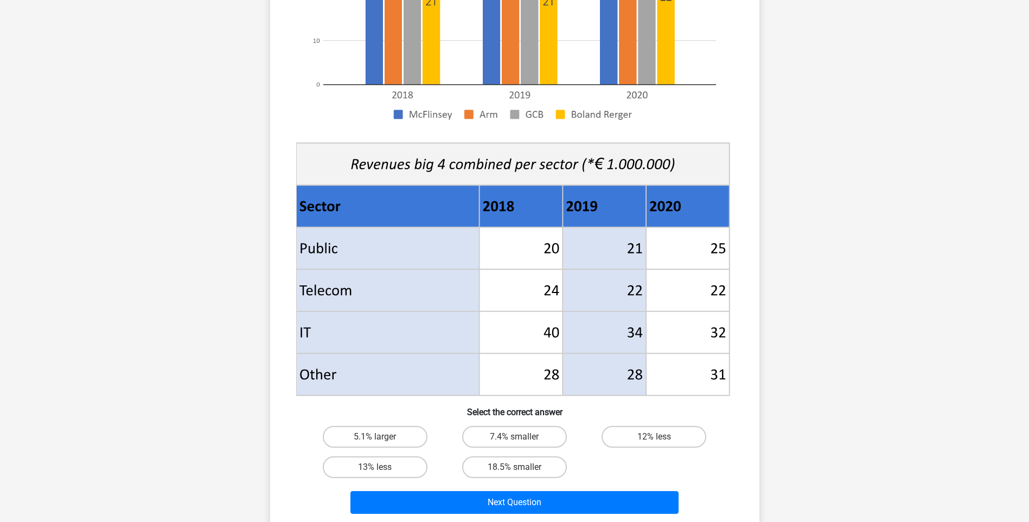
scroll to position [271, 0]
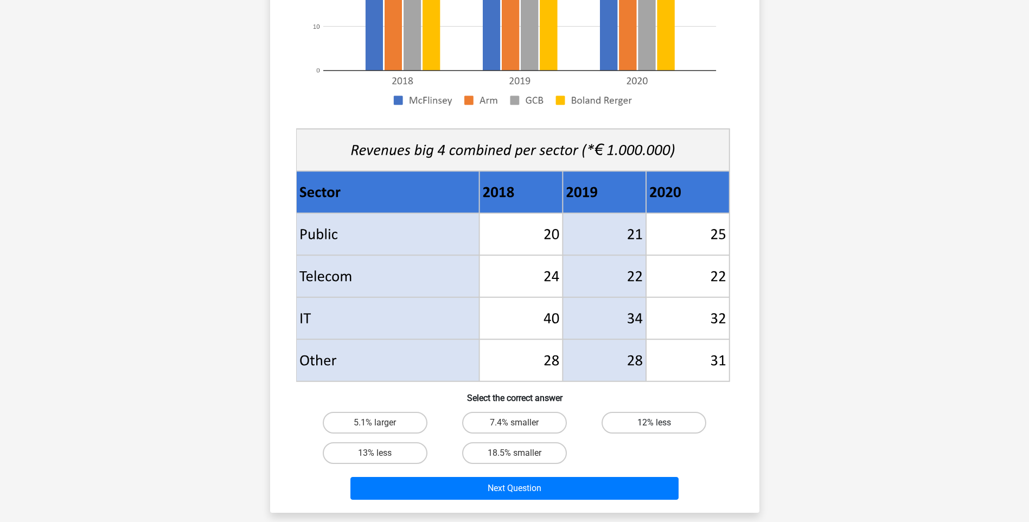
click at [667, 421] on label "12% less" at bounding box center [654, 423] width 105 height 22
click at [661, 423] on input "12% less" at bounding box center [657, 426] width 7 height 7
radio input "true"
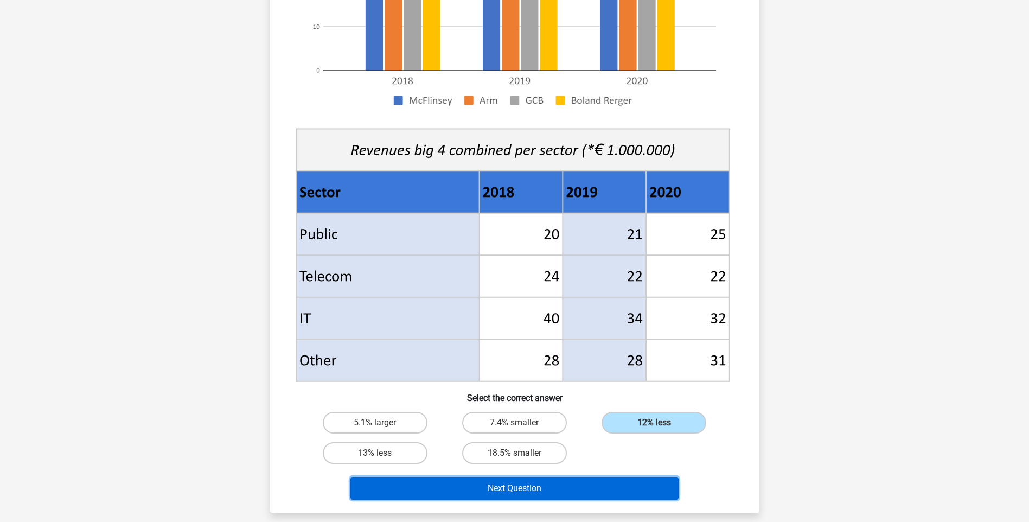
click at [556, 488] on button "Next Question" at bounding box center [515, 488] width 328 height 23
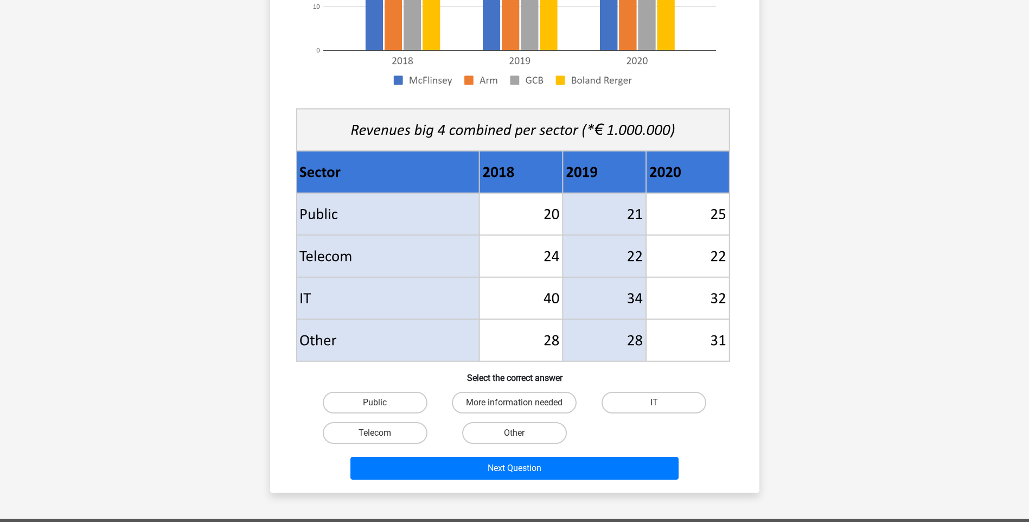
scroll to position [434, 0]
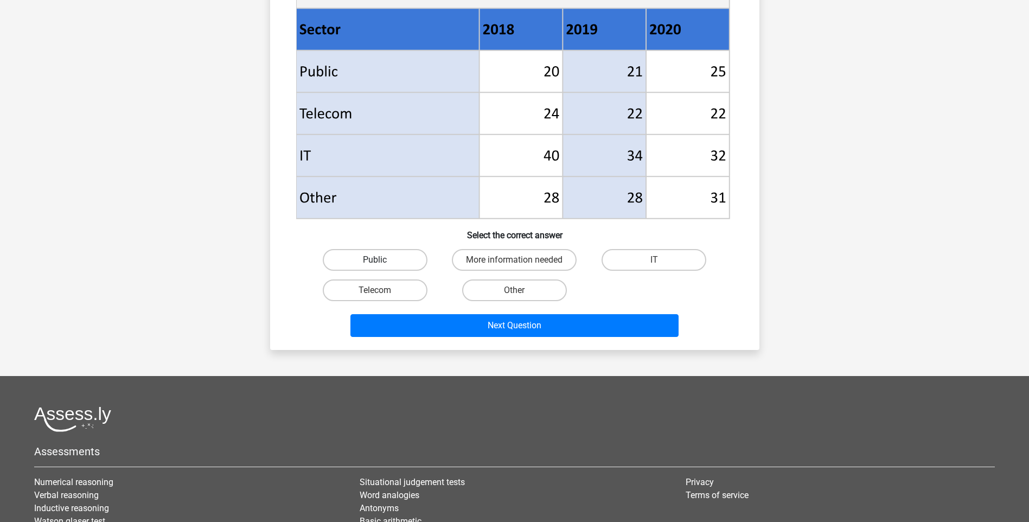
click at [410, 264] on label "Public" at bounding box center [375, 260] width 105 height 22
click at [382, 264] on input "Public" at bounding box center [378, 263] width 7 height 7
radio input "true"
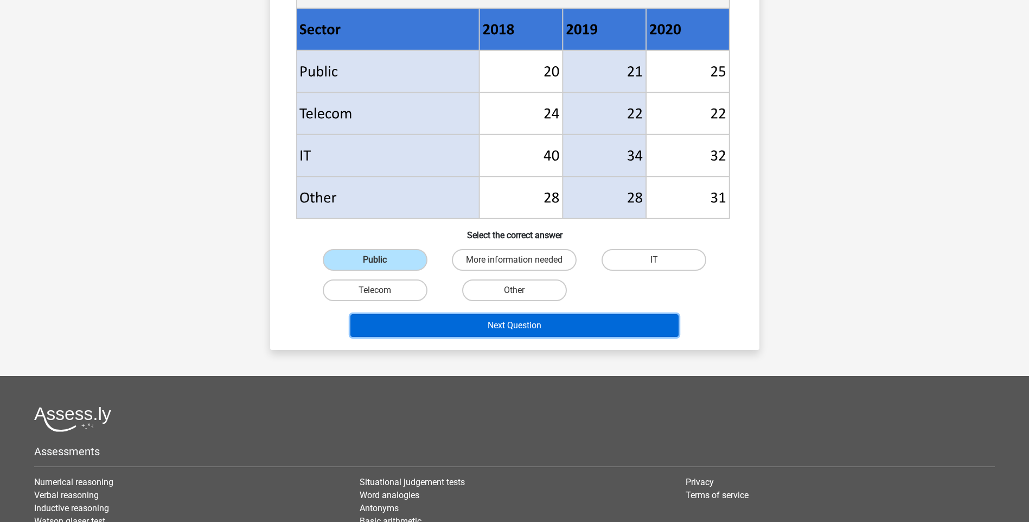
click at [537, 333] on button "Next Question" at bounding box center [515, 325] width 328 height 23
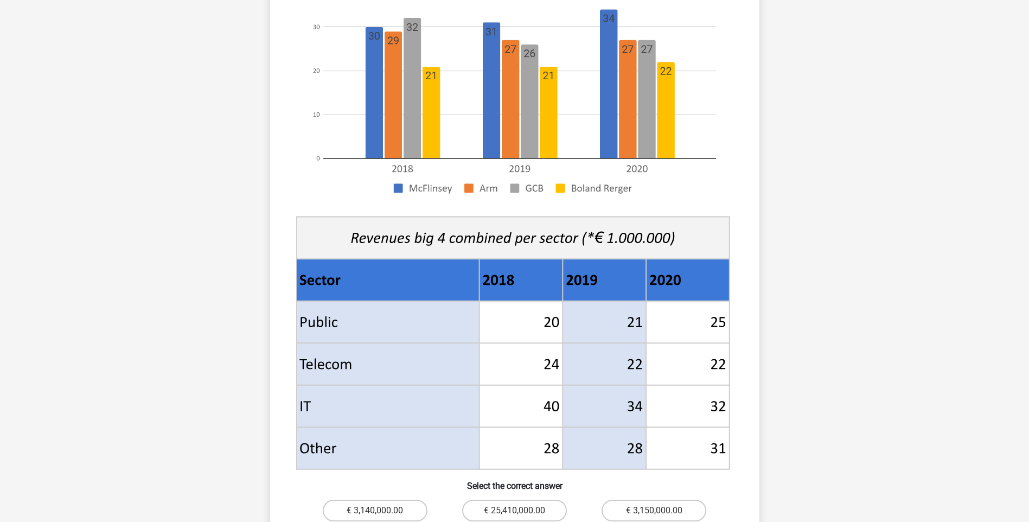
scroll to position [326, 0]
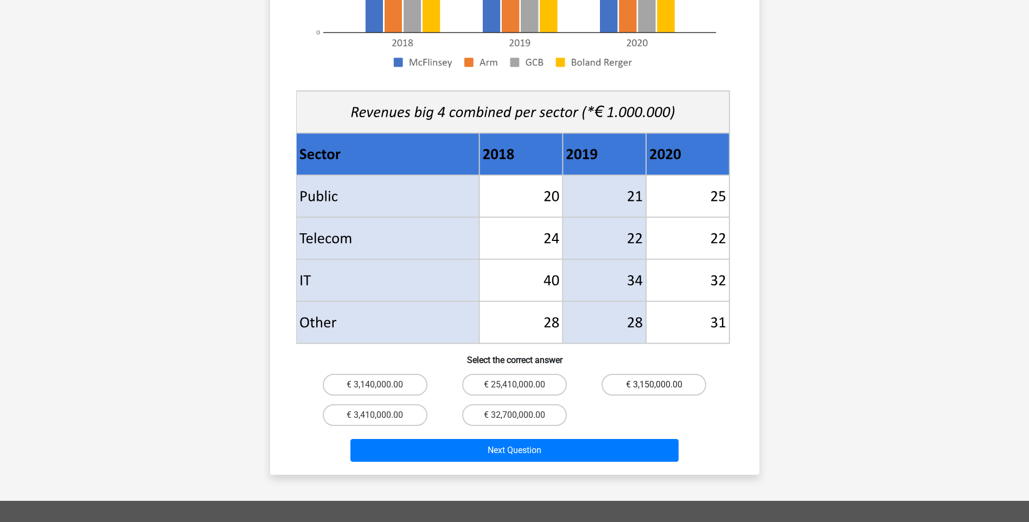
click at [649, 374] on label "€ 3,150,000.00" at bounding box center [654, 385] width 105 height 22
click at [654, 385] on input "€ 3,150,000.00" at bounding box center [657, 388] width 7 height 7
radio input "true"
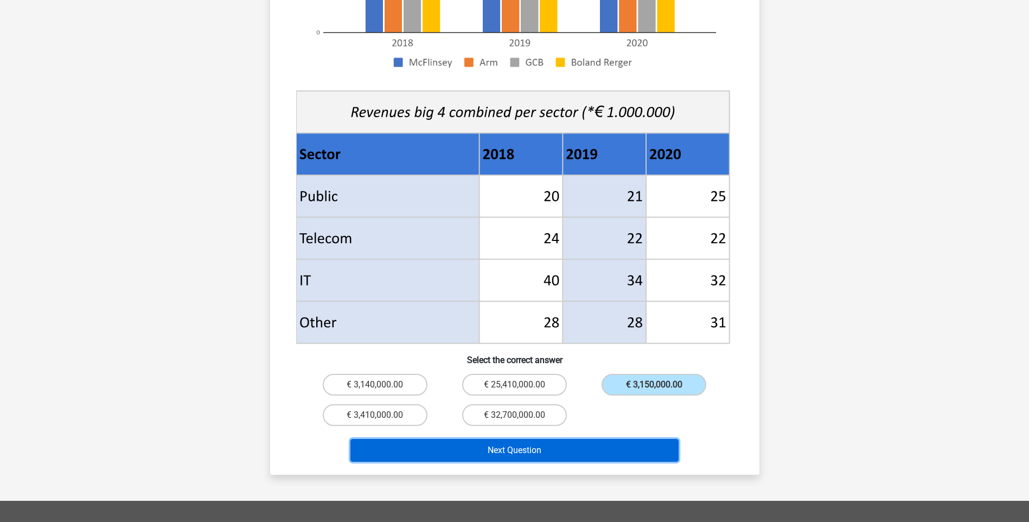
click at [436, 439] on button "Next Question" at bounding box center [515, 450] width 328 height 23
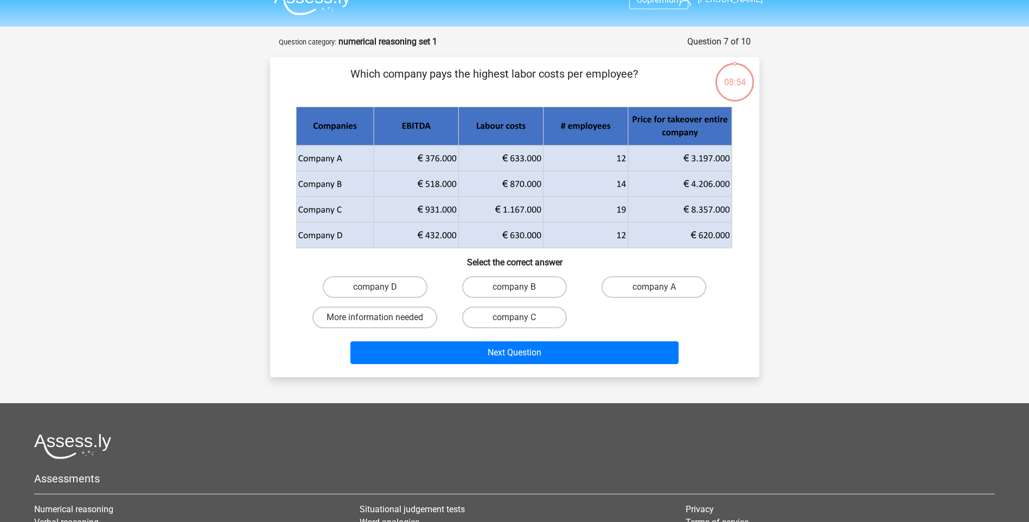
scroll to position [0, 0]
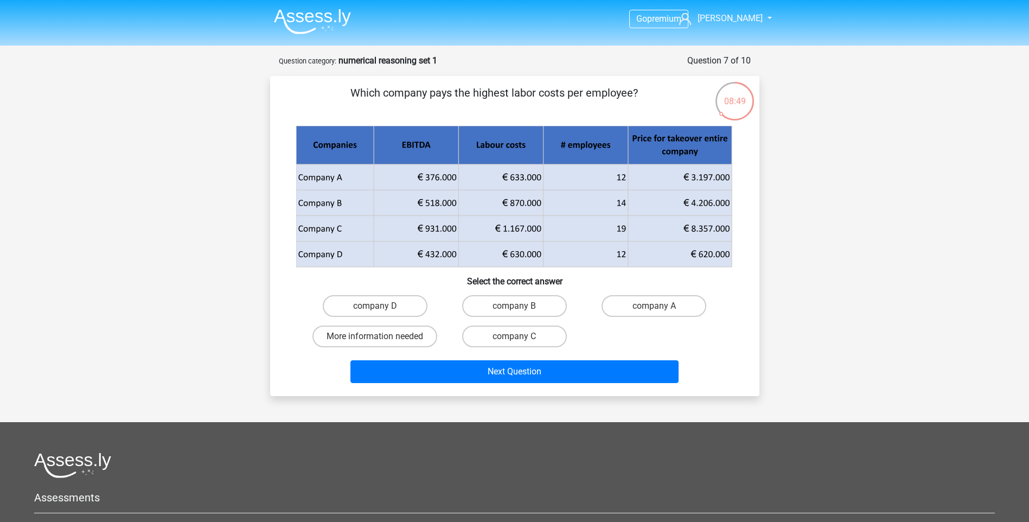
click at [519, 306] on input "company B" at bounding box center [517, 309] width 7 height 7
radio input "true"
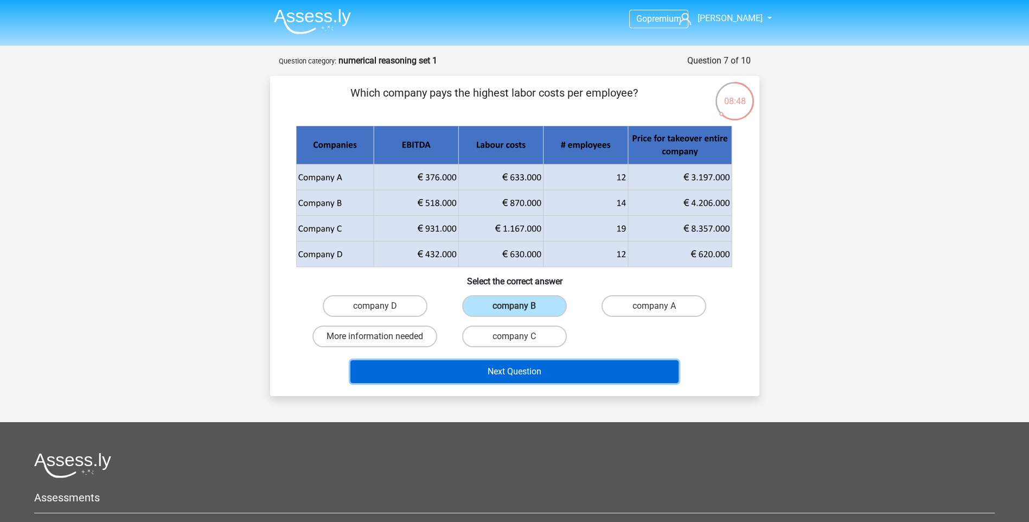
click at [547, 372] on button "Next Question" at bounding box center [515, 371] width 328 height 23
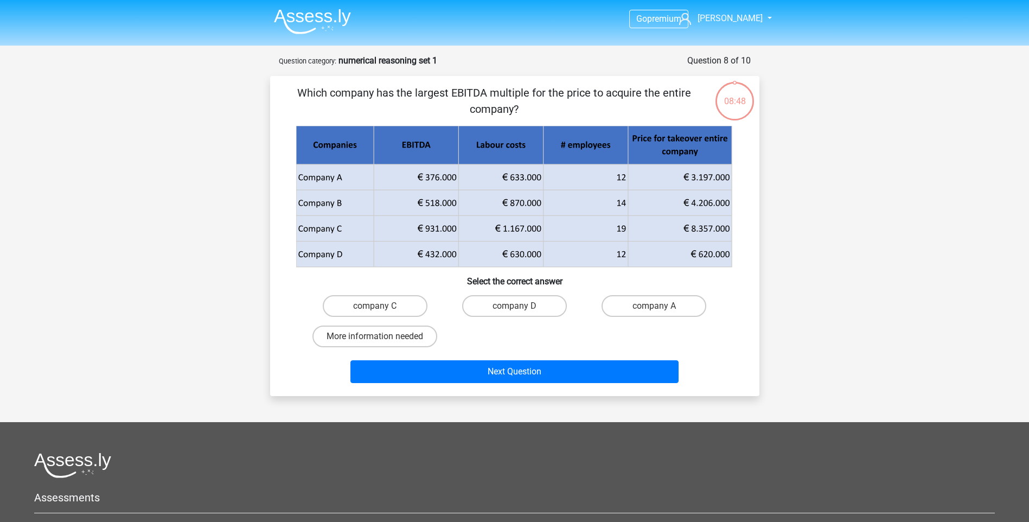
scroll to position [54, 0]
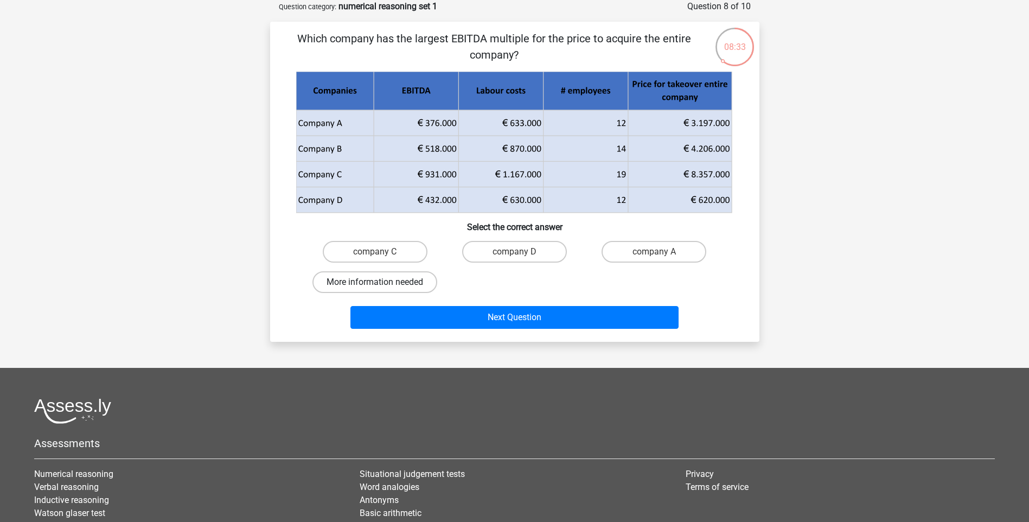
click at [395, 277] on label "More information needed" at bounding box center [375, 282] width 125 height 22
click at [382, 282] on input "More information needed" at bounding box center [378, 285] width 7 height 7
radio input "true"
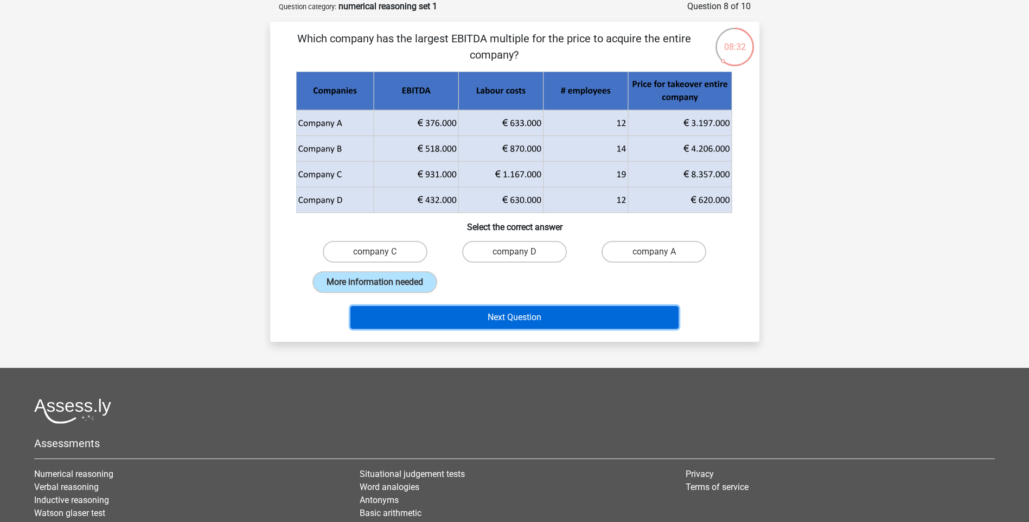
click at [469, 319] on button "Next Question" at bounding box center [515, 317] width 328 height 23
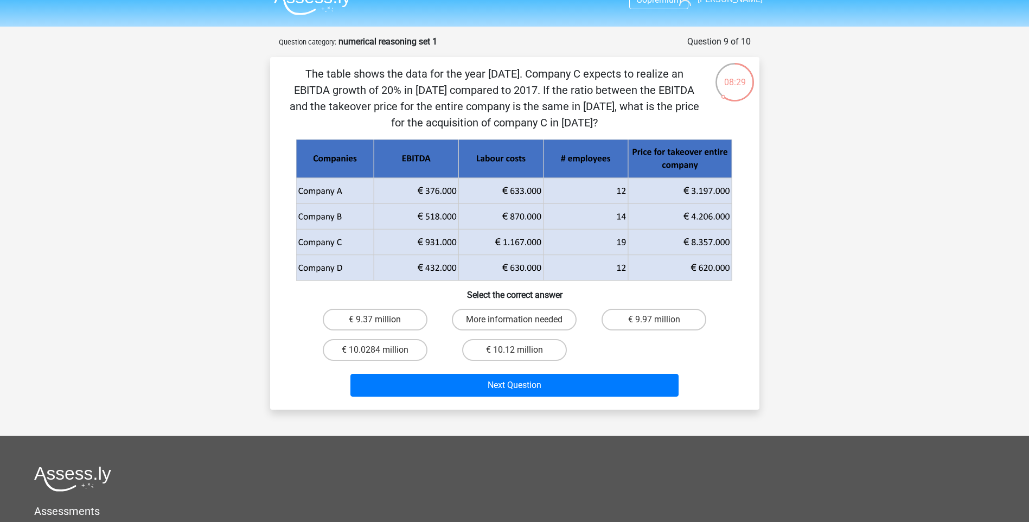
scroll to position [0, 0]
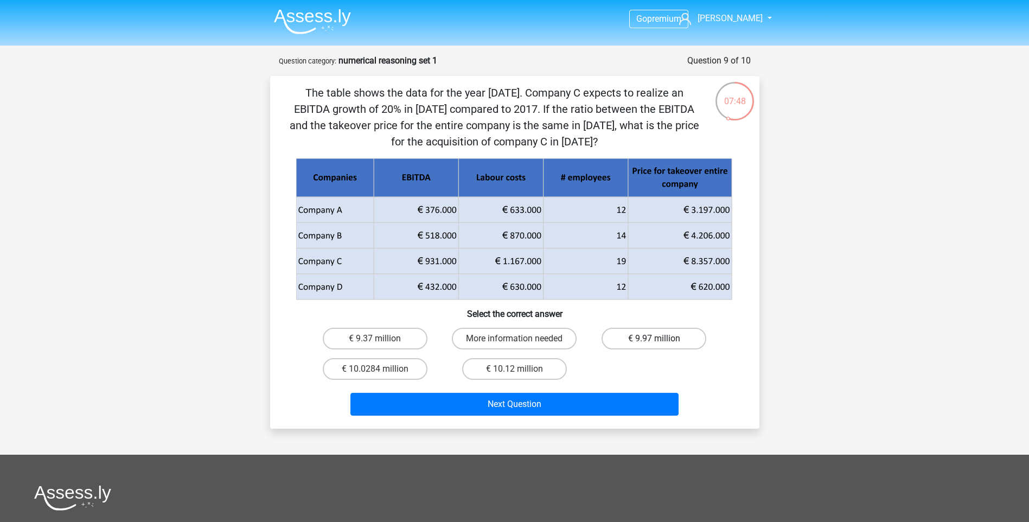
click at [664, 340] on label "€ 9.97 million" at bounding box center [654, 339] width 105 height 22
click at [661, 340] on input "€ 9.97 million" at bounding box center [657, 342] width 7 height 7
radio input "true"
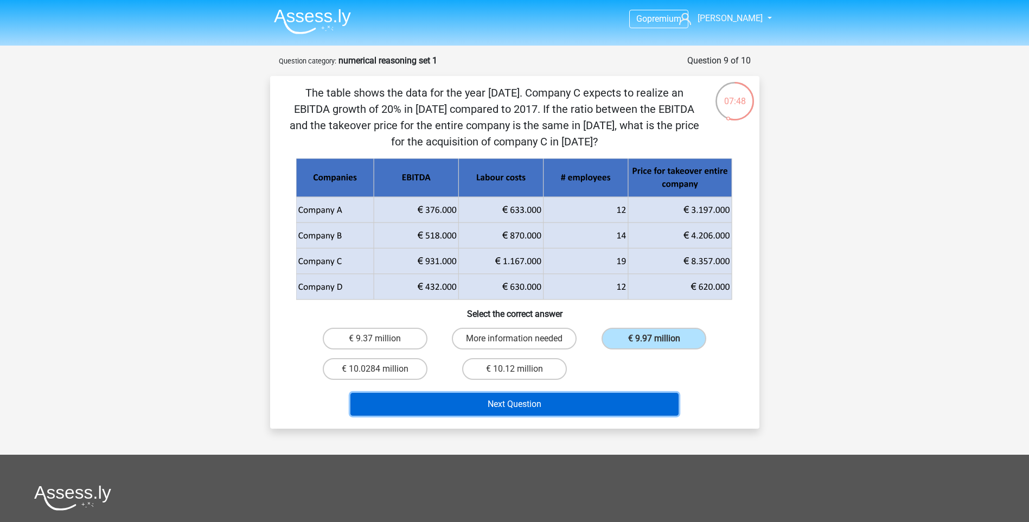
click at [573, 401] on button "Next Question" at bounding box center [515, 404] width 328 height 23
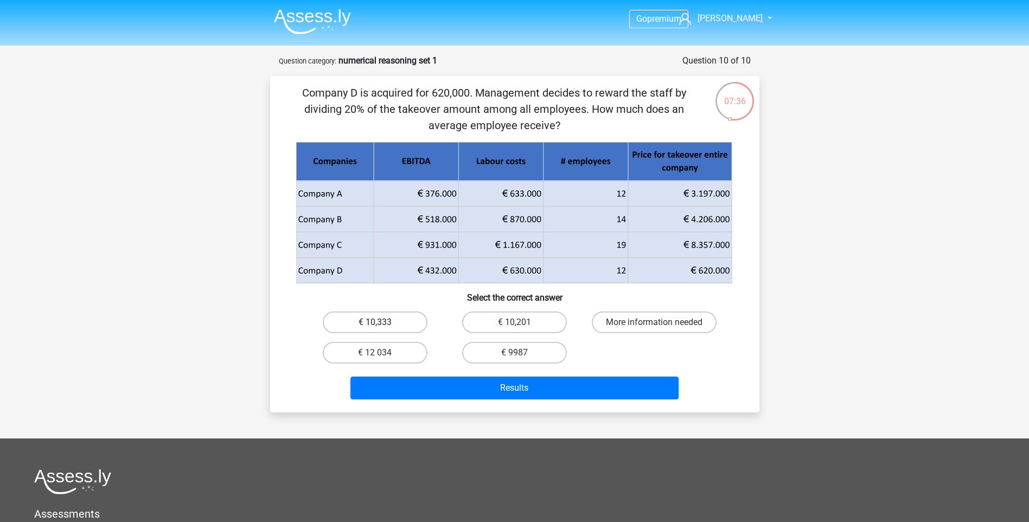
click at [403, 320] on label "€ 10,333" at bounding box center [375, 322] width 105 height 22
click at [382, 322] on input "€ 10,333" at bounding box center [378, 325] width 7 height 7
radio input "true"
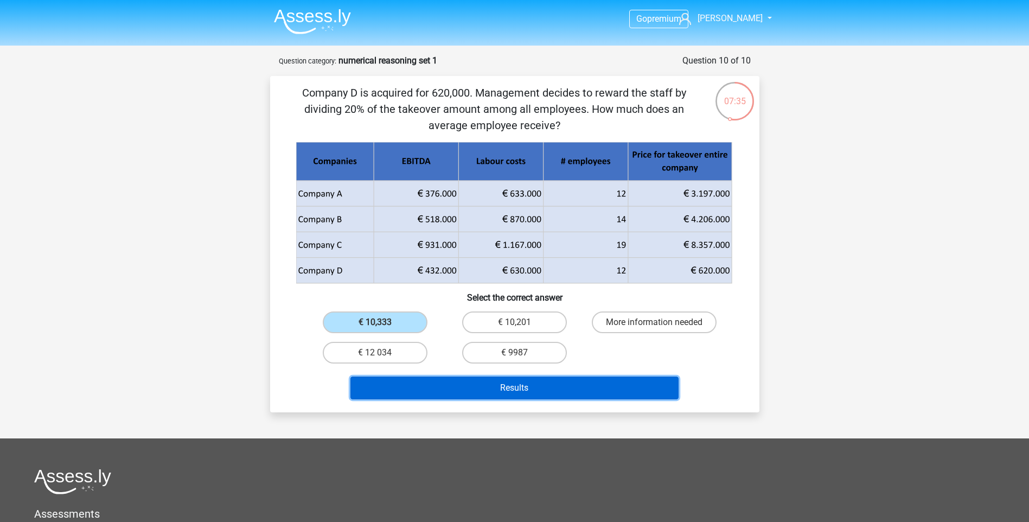
click at [515, 390] on button "Results" at bounding box center [515, 388] width 328 height 23
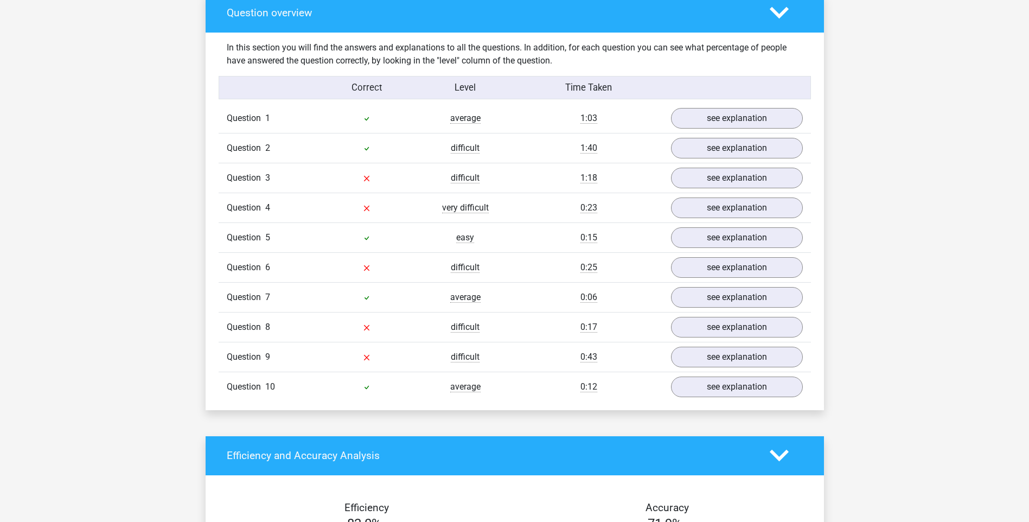
scroll to position [814, 0]
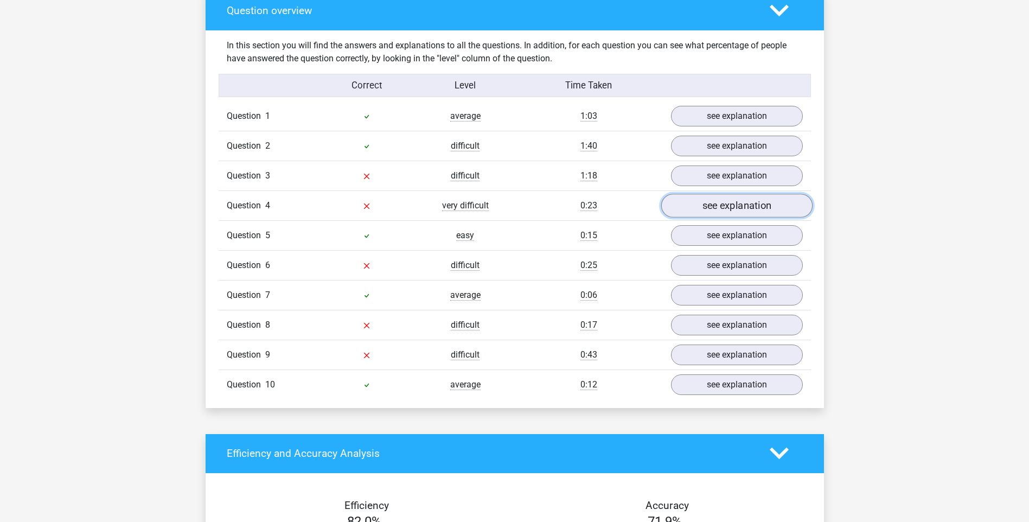
click at [722, 206] on link "see explanation" at bounding box center [736, 206] width 151 height 24
